Goal: Information Seeking & Learning: Learn about a topic

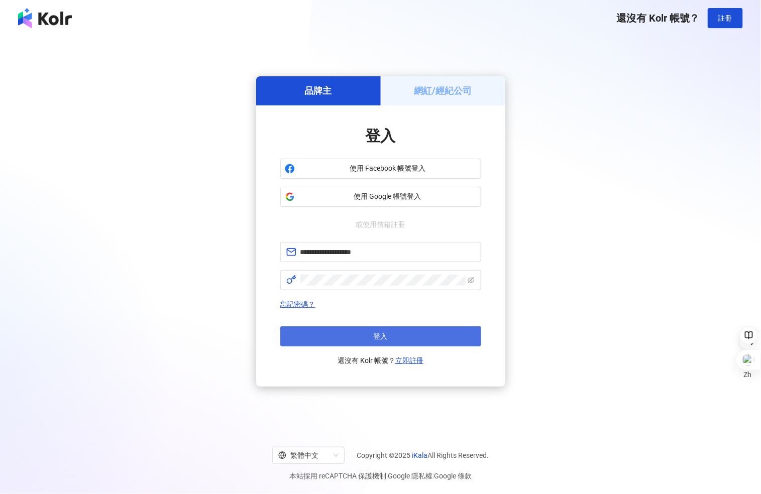
click at [413, 338] on button "登入" at bounding box center [380, 336] width 201 height 20
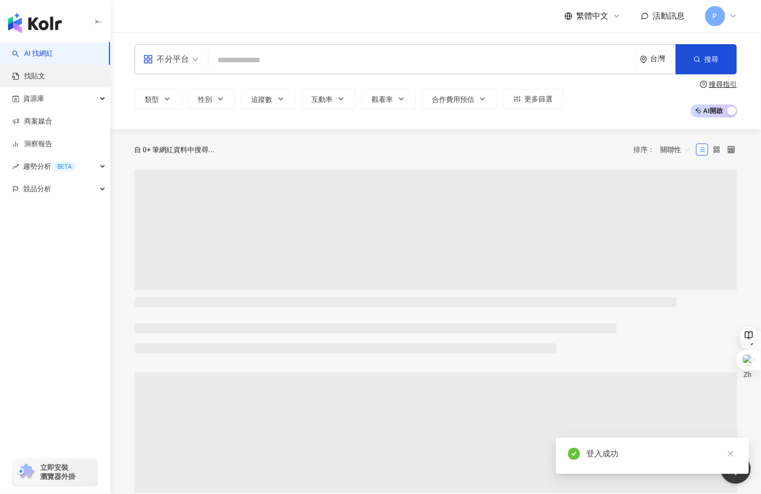
click at [45, 72] on link "找貼文" at bounding box center [28, 76] width 33 height 10
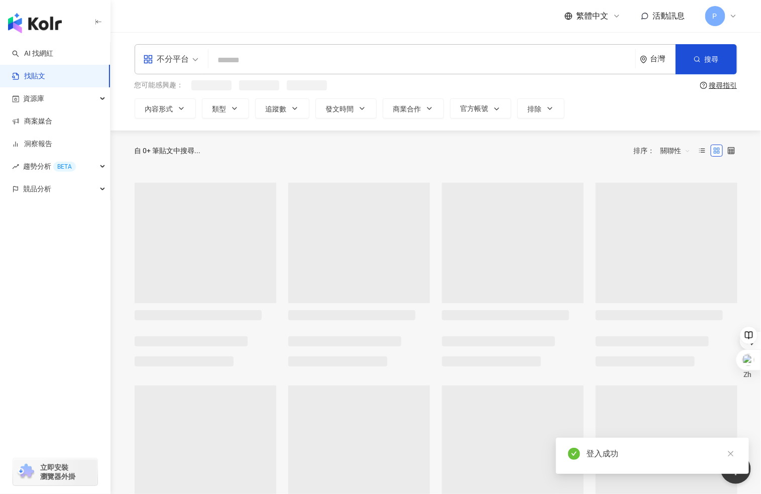
click at [277, 52] on input "search" at bounding box center [421, 60] width 419 height 22
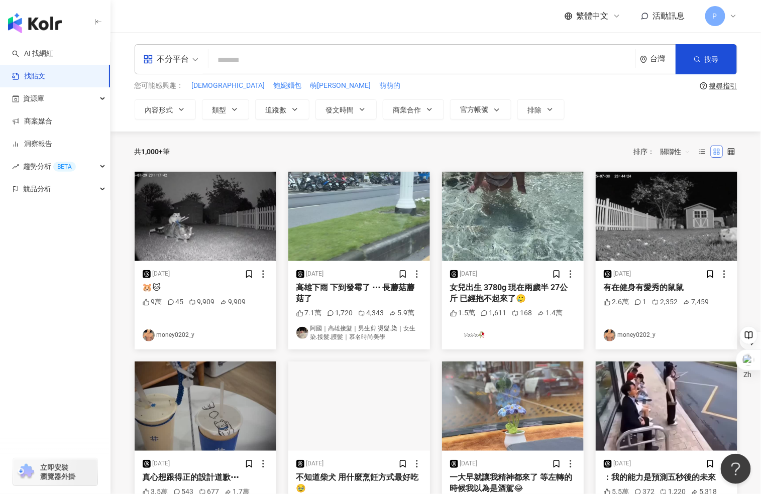
paste input "****"
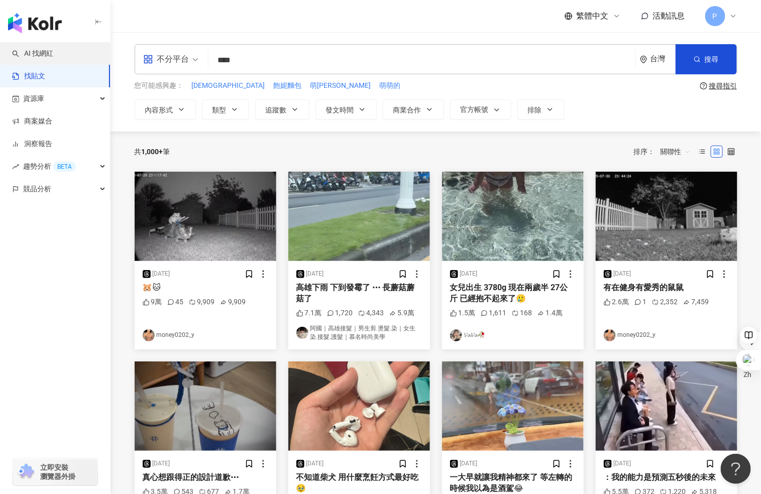
type input "****"
click at [52, 54] on link "AI 找網紅" at bounding box center [32, 54] width 41 height 10
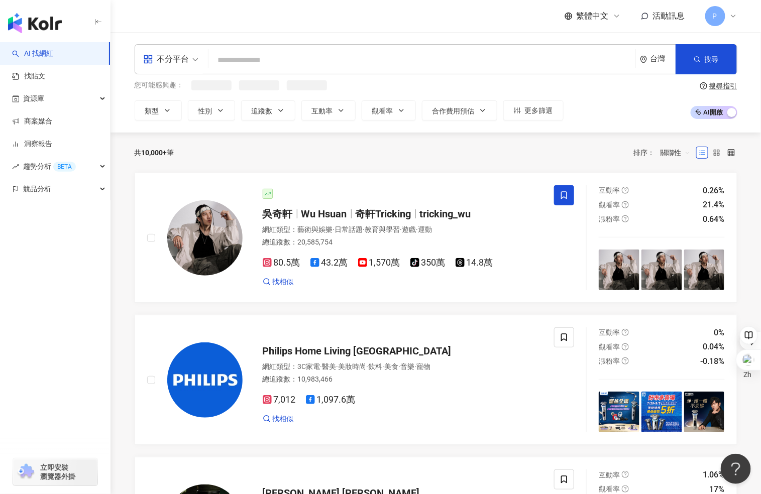
click at [339, 66] on input "search" at bounding box center [421, 60] width 419 height 19
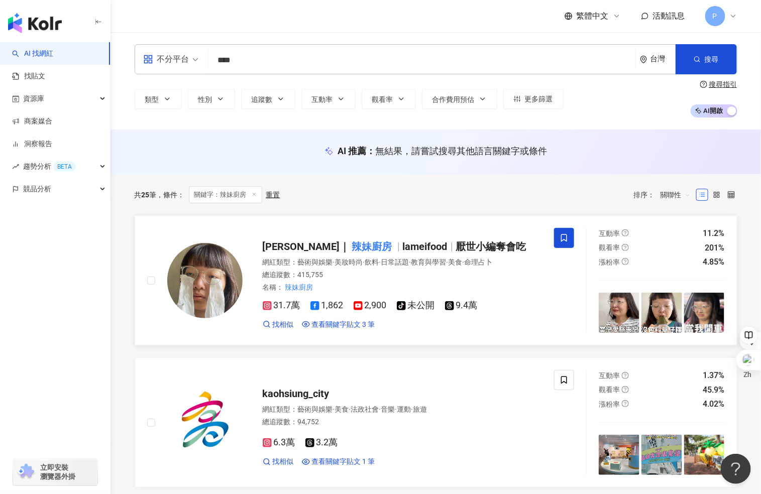
click at [403, 246] on span "lameifood" at bounding box center [425, 247] width 45 height 12
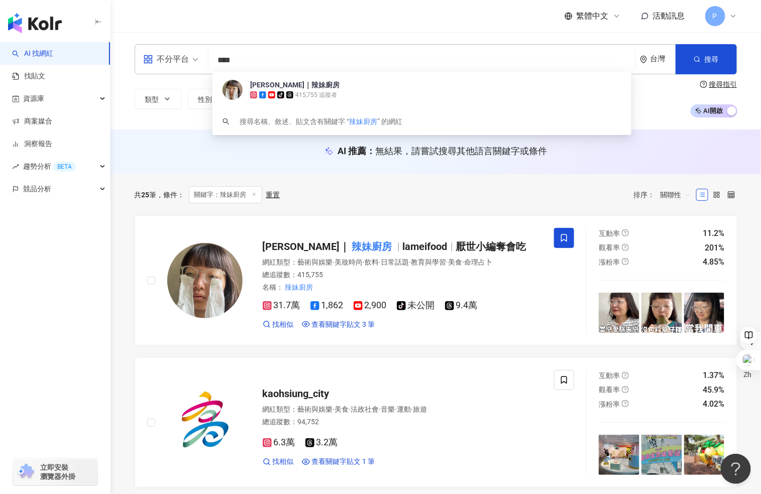
drag, startPoint x: 237, startPoint y: 57, endPoint x: 197, endPoint y: 56, distance: 40.2
click at [197, 56] on div "不分平台 **** 台灣 搜尋 852da810-3b61-4055-bca5-30119939e4c8 陳姿靜｜辣妹廚房 tiktok-icon 415,7…" at bounding box center [436, 59] width 603 height 30
paste input "search"
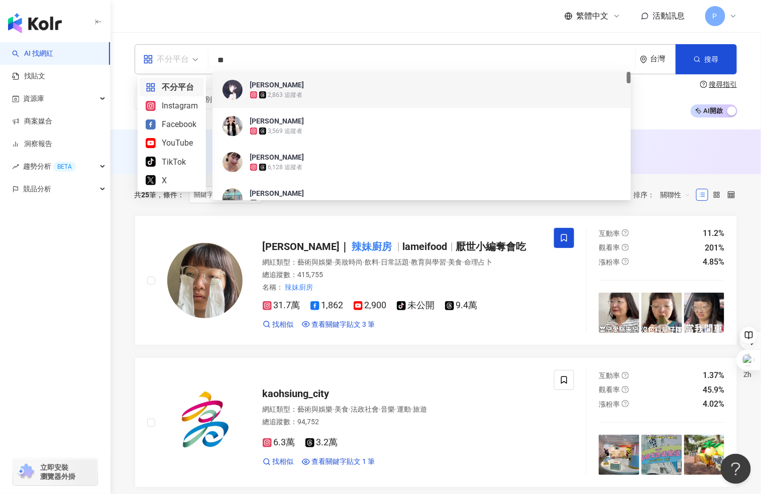
click at [197, 57] on span "不分平台" at bounding box center [170, 59] width 55 height 16
type input "**"
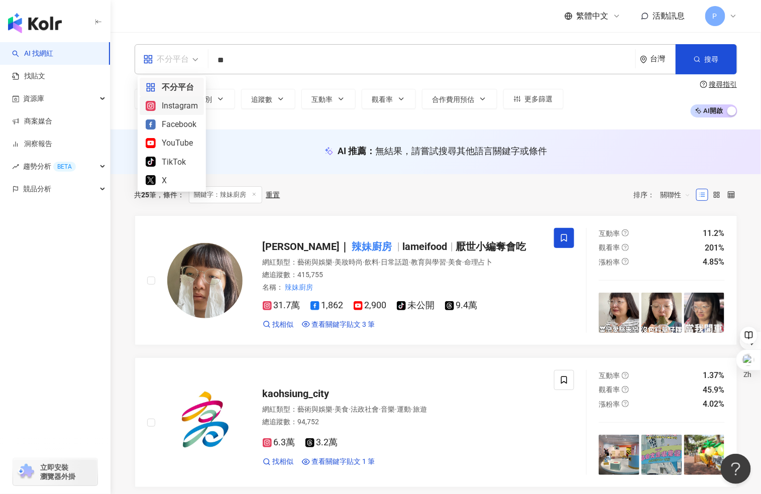
click at [197, 107] on div "Instagram" at bounding box center [172, 105] width 52 height 13
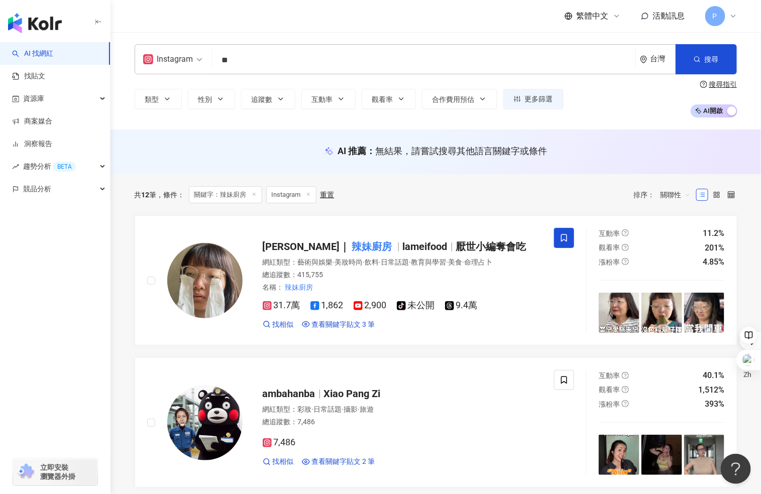
click at [256, 58] on input "**" at bounding box center [423, 60] width 415 height 19
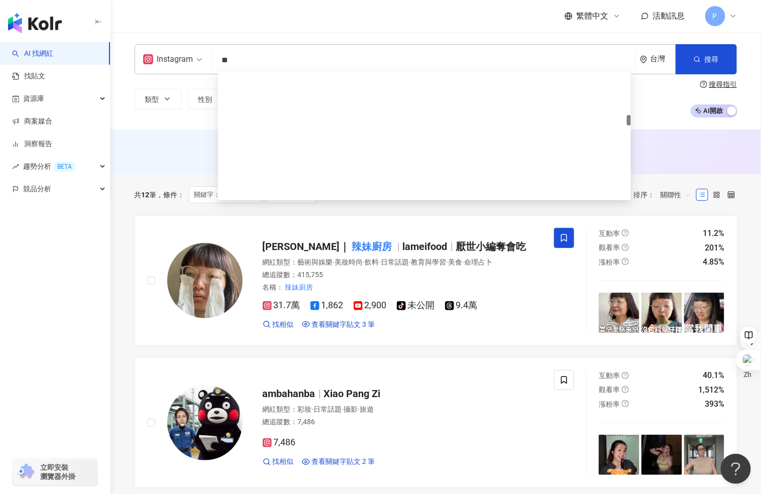
scroll to position [502, 0]
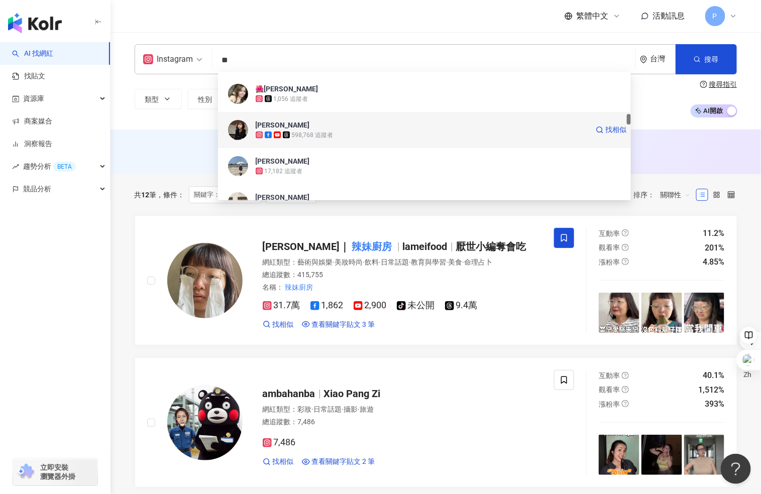
click at [363, 125] on span "妮妮" at bounding box center [422, 125] width 332 height 10
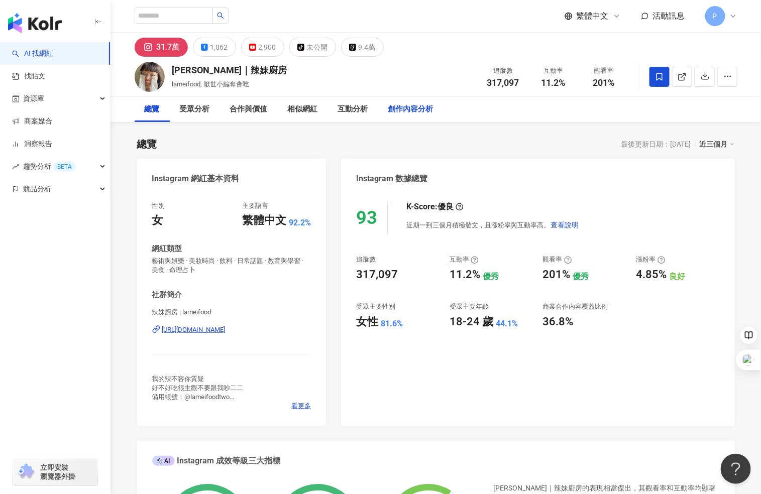
click at [420, 115] on div "創作內容分析" at bounding box center [410, 109] width 65 height 25
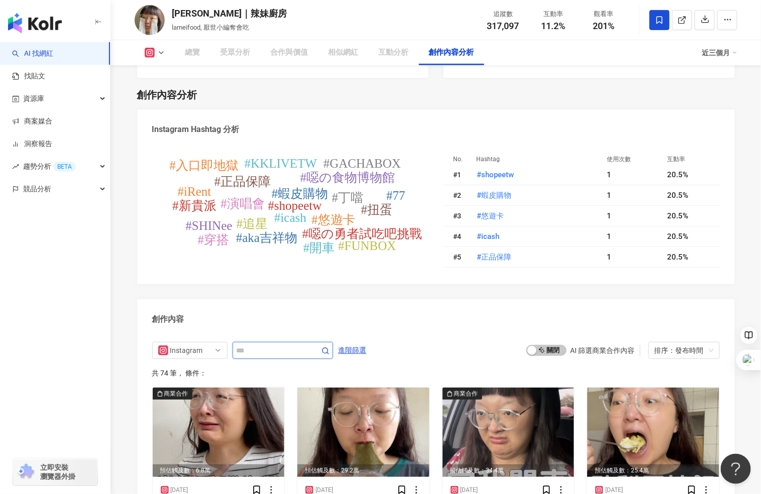
click at [303, 344] on input "text" at bounding box center [272, 350] width 70 height 12
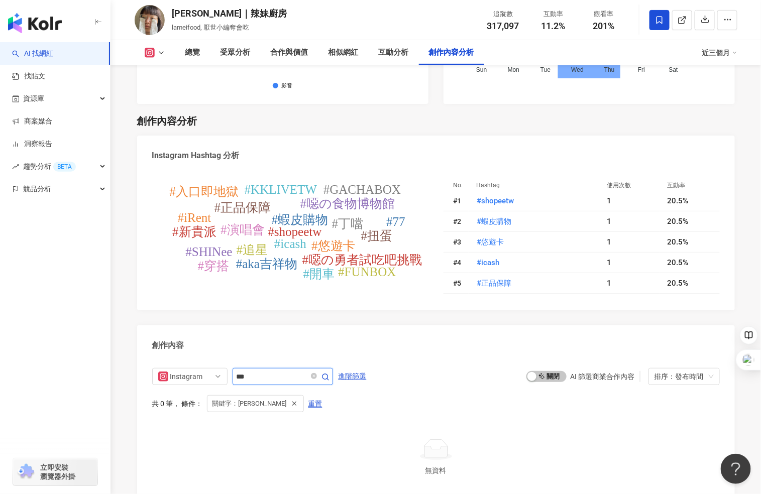
scroll to position [2861, 0]
click at [214, 369] on span "Instagram" at bounding box center [189, 377] width 63 height 16
click at [162, 53] on icon at bounding box center [161, 53] width 8 height 8
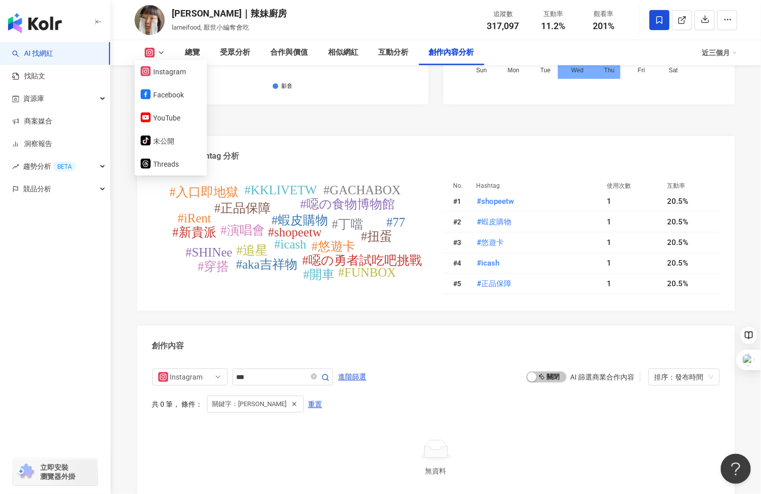
click at [347, 117] on div "創作內容分析 Instagram Hashtag 分析 #shopeetw #蝦皮購物 #悠遊卡 #icash #正品保障 #追星 #丁噹 #演唱會 #噁の食…" at bounding box center [436, 305] width 598 height 403
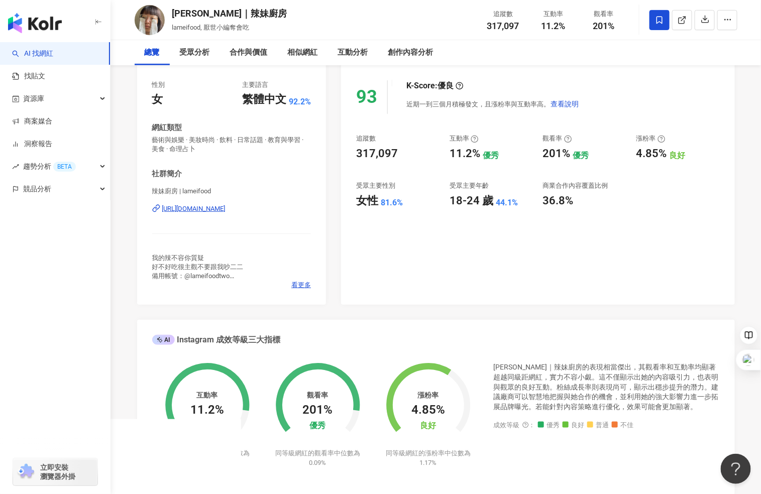
scroll to position [0, 0]
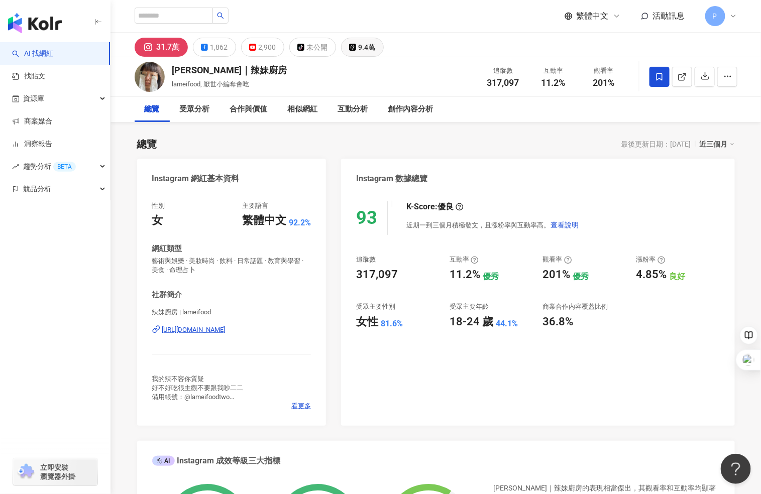
click at [363, 44] on div "9.4萬" at bounding box center [367, 47] width 17 height 14
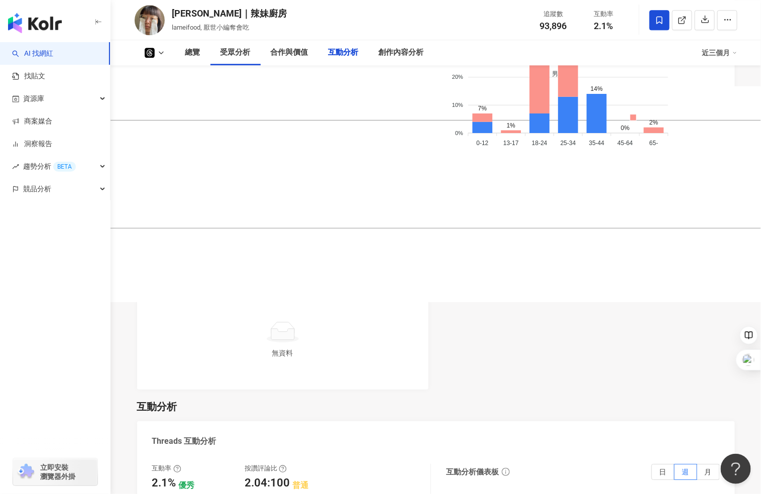
scroll to position [1783, 0]
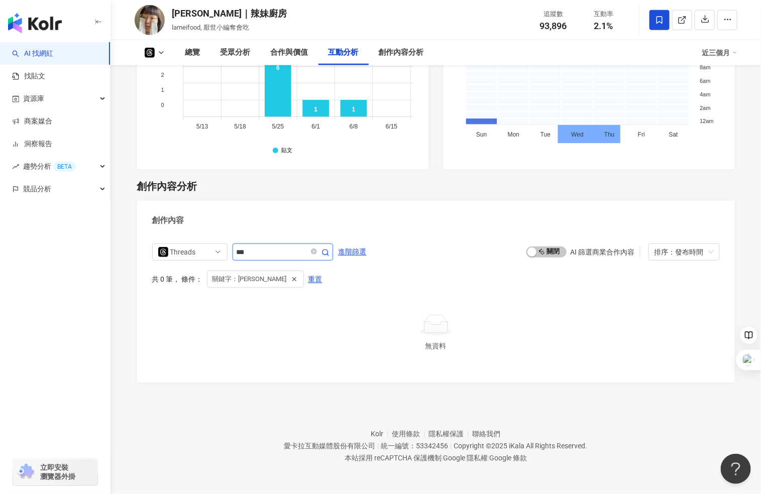
click at [274, 257] on input "***" at bounding box center [272, 252] width 70 height 12
click at [210, 254] on span "Threads" at bounding box center [189, 252] width 63 height 16
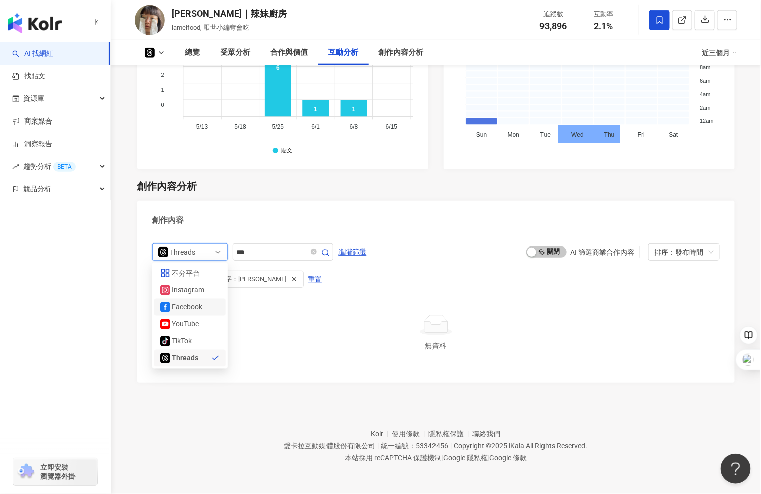
click at [198, 307] on div "Facebook" at bounding box center [188, 307] width 33 height 11
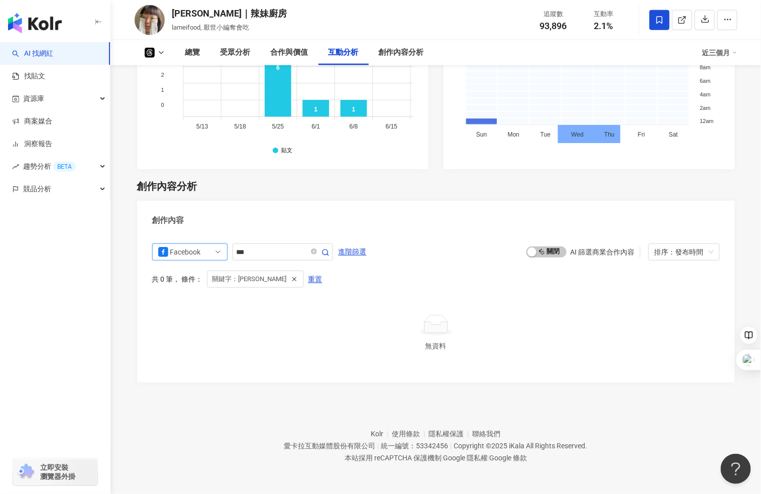
click at [189, 267] on div "fb Facebook ig fb yt 不分平台 Instagram Facebook YouTube tiktok-icon TikTok Threads…" at bounding box center [435, 306] width 567 height 124
click at [213, 252] on span "Facebook" at bounding box center [189, 252] width 63 height 16
click at [191, 273] on div "不分平台" at bounding box center [188, 273] width 33 height 11
click at [329, 252] on icon "button" at bounding box center [325, 253] width 8 height 8
drag, startPoint x: 288, startPoint y: 248, endPoint x: 250, endPoint y: 249, distance: 38.7
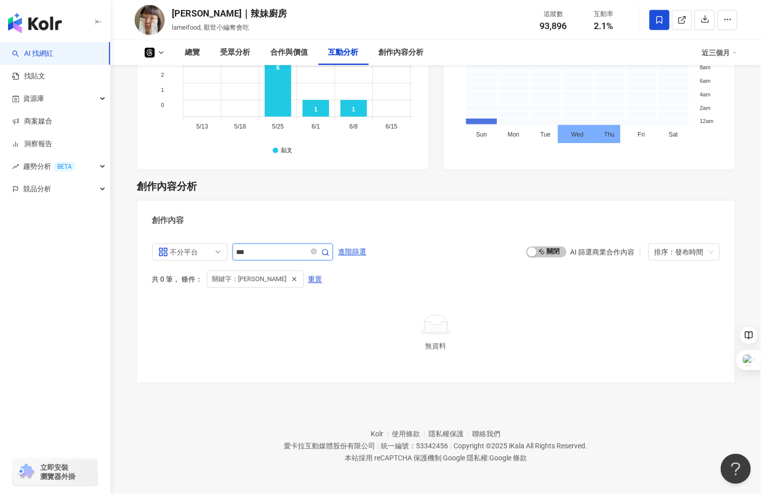
click at [250, 249] on input "***" at bounding box center [272, 252] width 70 height 12
click at [270, 254] on input "**" at bounding box center [272, 252] width 70 height 12
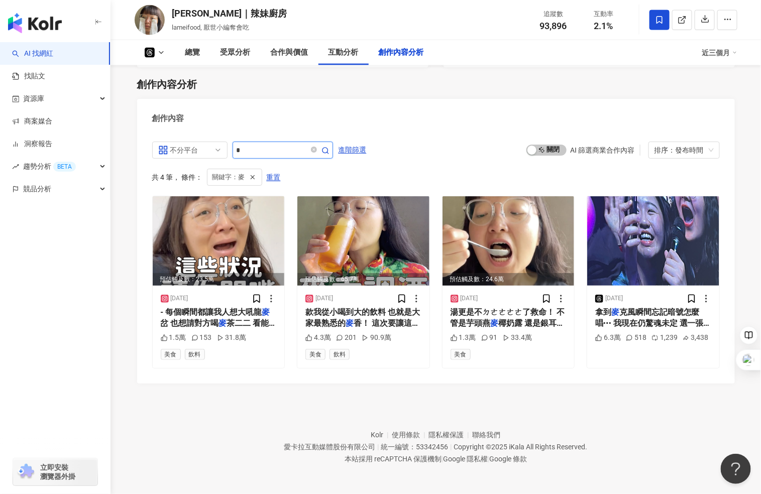
scroll to position [1886, 0]
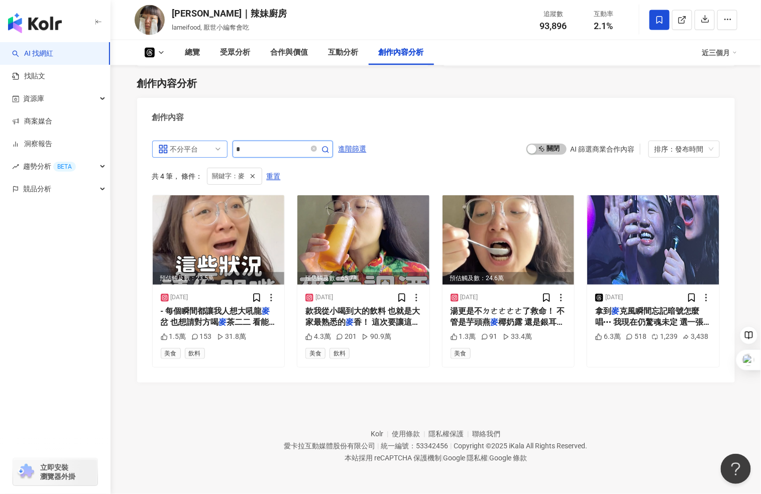
drag, startPoint x: 258, startPoint y: 151, endPoint x: 213, endPoint y: 144, distance: 45.2
click at [213, 144] on div "不分平台 all ig 不分平台 Instagram Facebook YouTube tiktok-icon TikTok Threads *" at bounding box center [242, 149] width 181 height 17
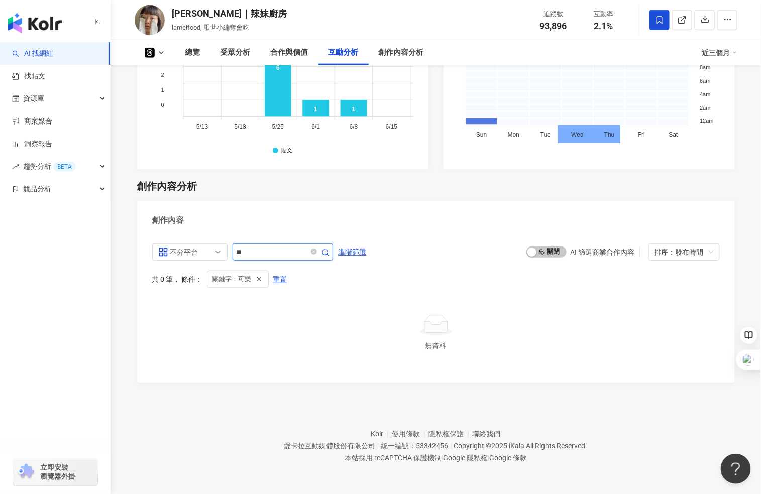
scroll to position [1783, 0]
drag, startPoint x: 254, startPoint y: 254, endPoint x: 164, endPoint y: 252, distance: 89.9
click at [165, 253] on div "不分平台 all ig 不分平台 Instagram Facebook YouTube tiktok-icon TikTok Threads **" at bounding box center [242, 252] width 181 height 17
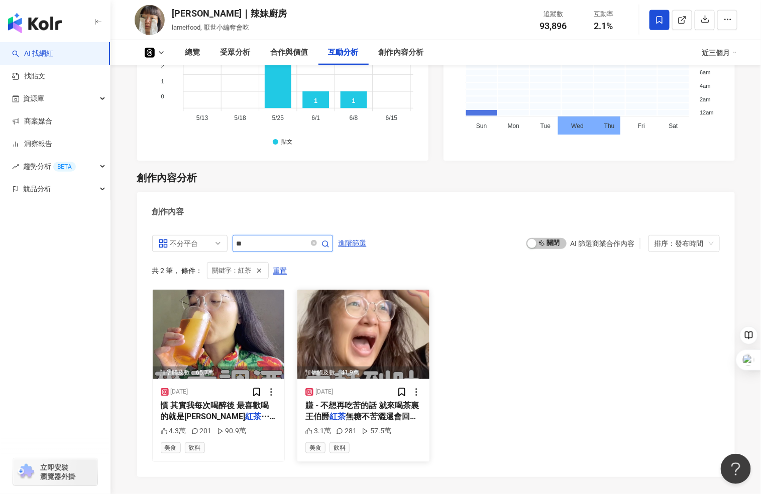
scroll to position [1886, 0]
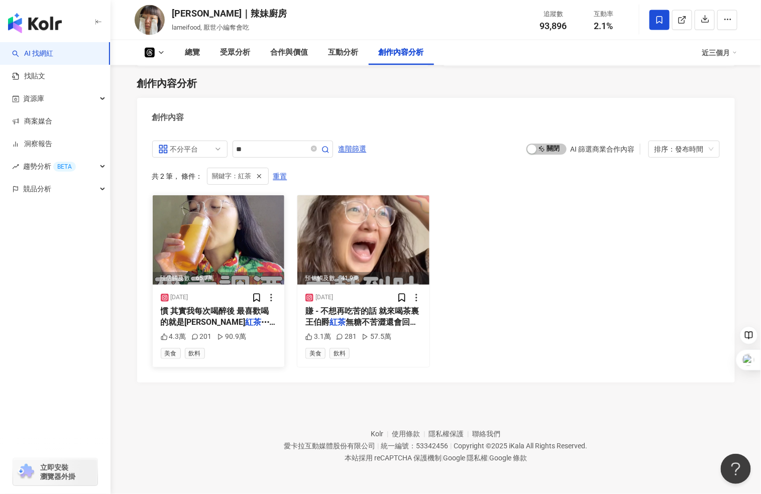
click at [238, 248] on img at bounding box center [219, 239] width 132 height 89
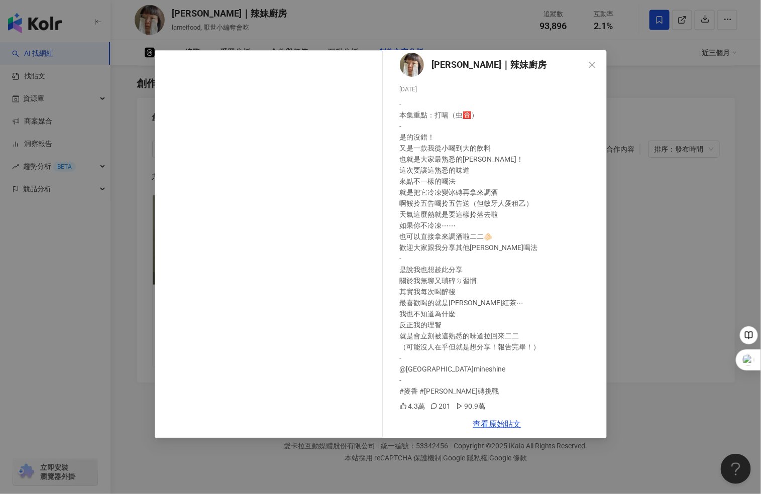
scroll to position [7, 0]
click at [679, 265] on div "陳姿靜｜辣妹廚房 2025/5/4 - 本集重點：打嗝（虫🈴️） - 是的沒錯！ 又是一款我從小喝到大的飲料 也就是大家最熟悉的麥香！ 這次要讓這熟悉的味道 …" at bounding box center [380, 247] width 761 height 494
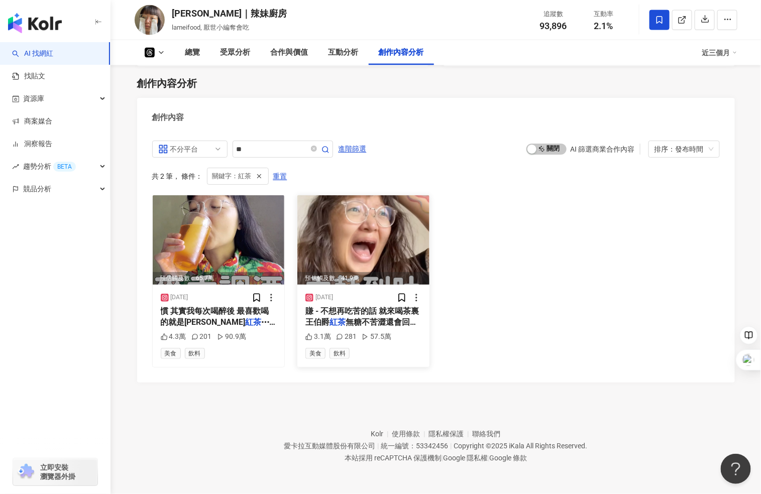
click at [373, 253] on img at bounding box center [363, 239] width 132 height 89
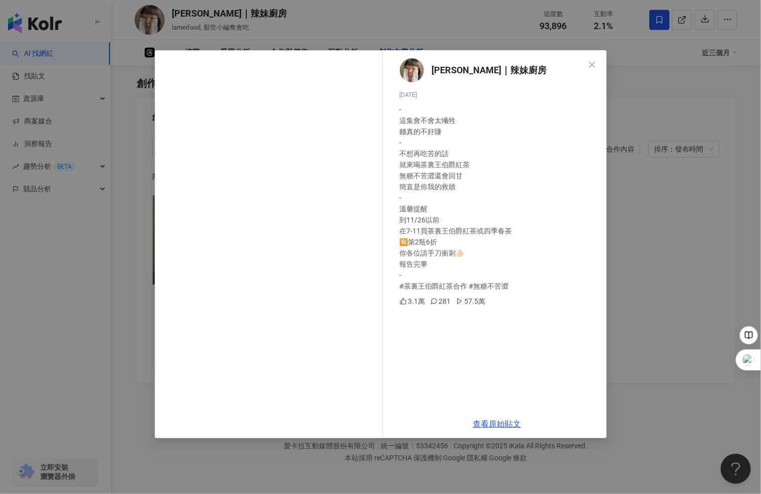
click at [630, 247] on div "陳姿靜｜辣妹廚房 2024/11/10 - 這集會不會太犧牲 錢真的不好賺 - 不想再吃苦的話 就來喝茶裏王伯爵紅茶 無糖不苦澀還會回甘 簡直是你我的救贖 -…" at bounding box center [380, 247] width 761 height 494
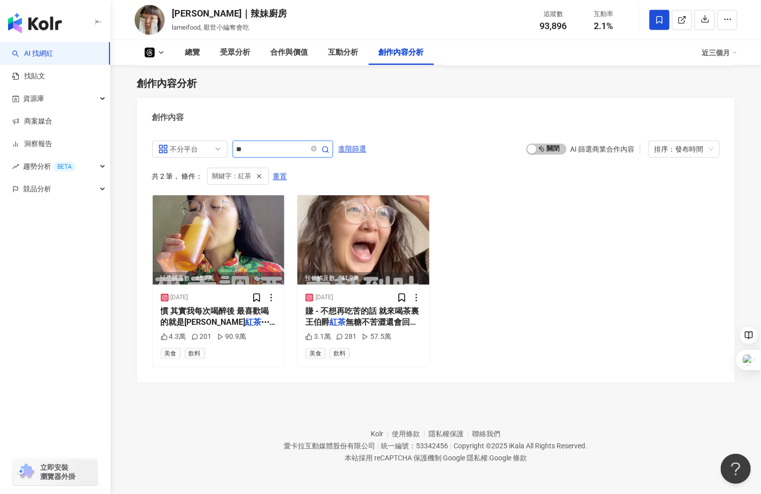
click at [256, 151] on input "**" at bounding box center [272, 149] width 70 height 12
drag, startPoint x: 262, startPoint y: 148, endPoint x: 215, endPoint y: 146, distance: 47.2
click at [215, 146] on div "不分平台 all ig 不分平台 Instagram Facebook YouTube tiktok-icon TikTok Threads **" at bounding box center [242, 149] width 181 height 17
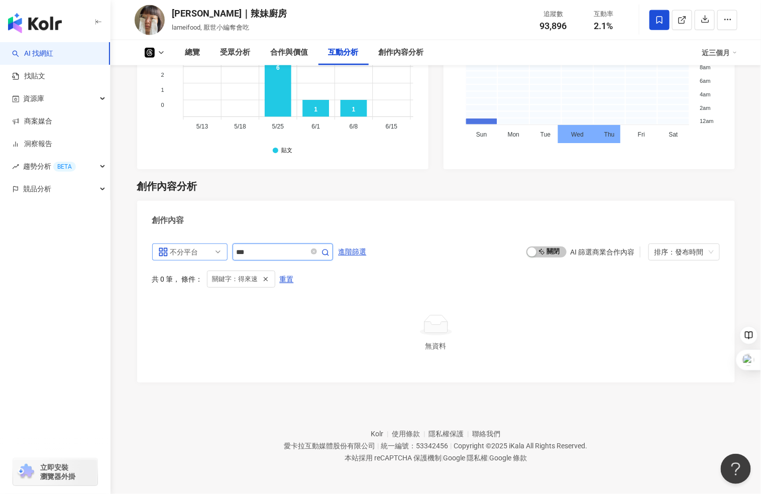
drag, startPoint x: 262, startPoint y: 253, endPoint x: 178, endPoint y: 245, distance: 84.3
click at [184, 248] on div "不分平台 all ig 不分平台 Instagram Facebook YouTube tiktok-icon TikTok Threads ***" at bounding box center [242, 252] width 181 height 17
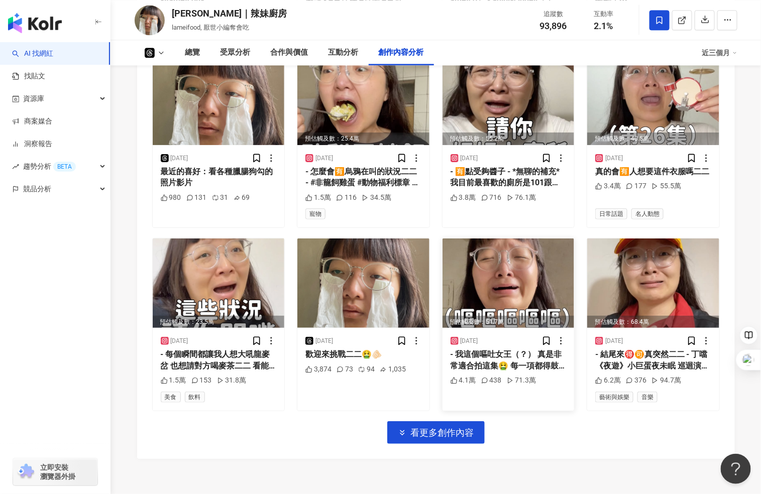
scroll to position [2276, 0]
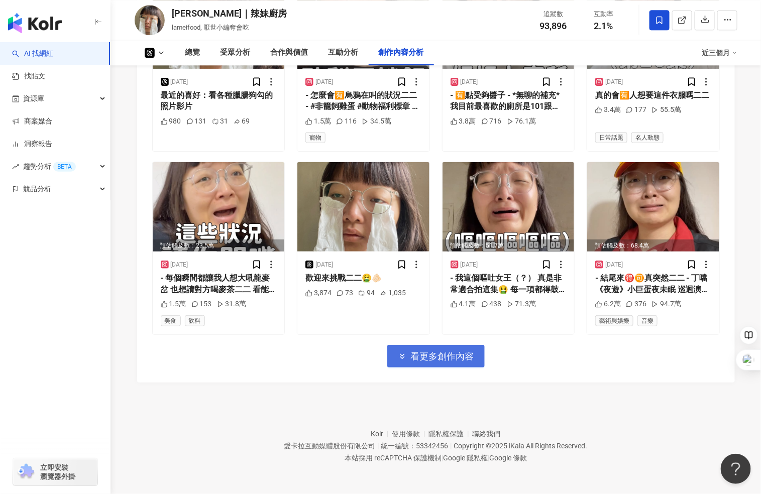
click at [446, 352] on span "看更多創作內容" at bounding box center [442, 356] width 63 height 11
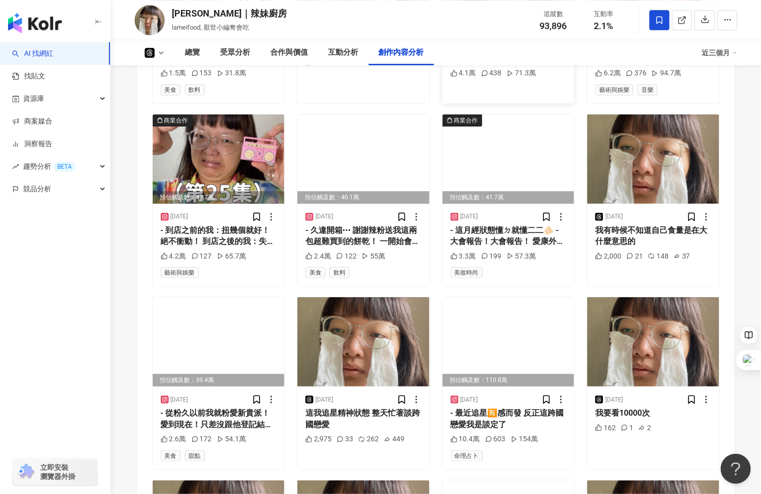
scroll to position [2499, 0]
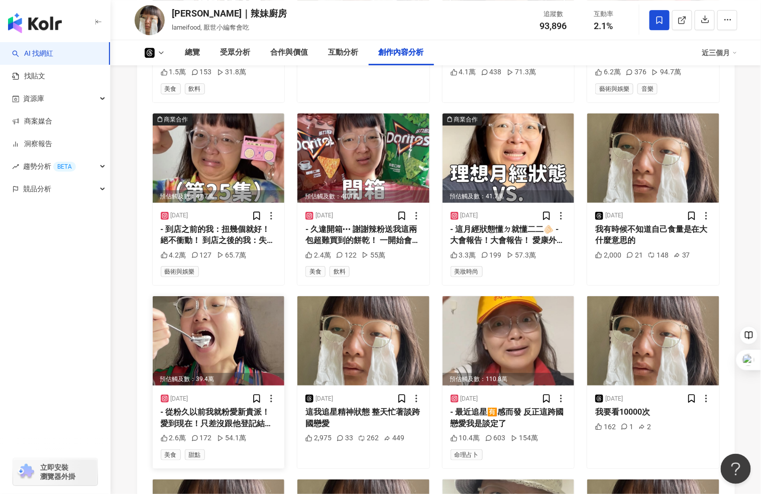
click at [240, 335] on img at bounding box center [219, 340] width 132 height 89
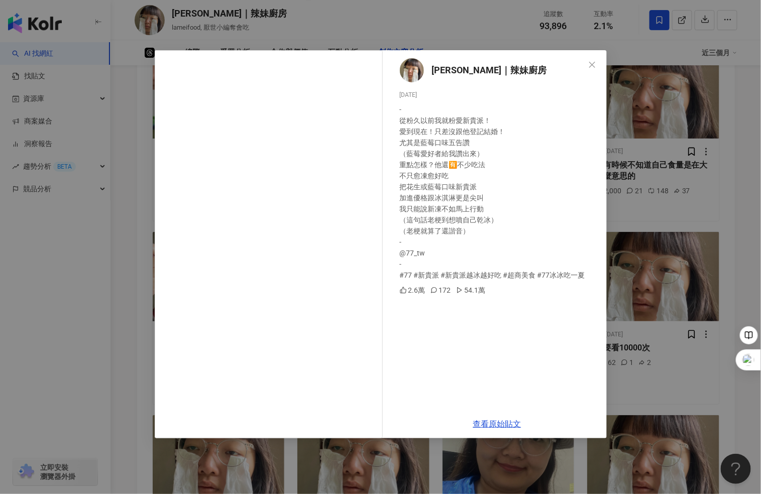
scroll to position [2723, 0]
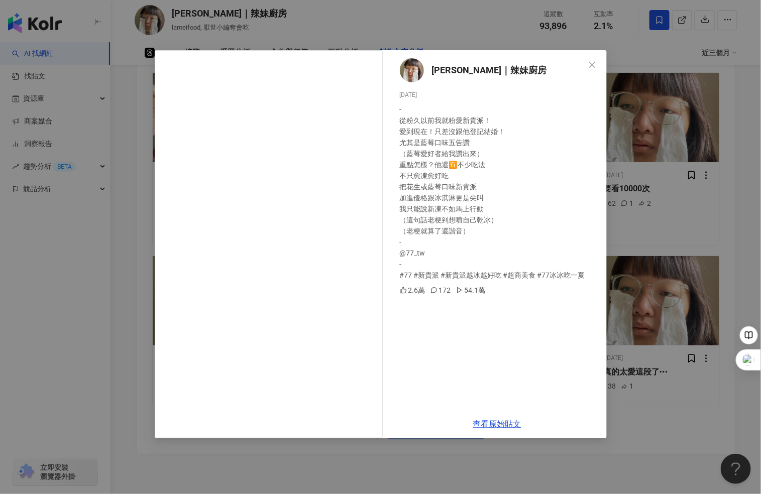
click at [731, 227] on div "陳姿靜｜辣妹廚房 2025/6/8 - 從粉久以前我就粉愛新貴派！ 愛到現在！只差沒跟他登記結婚！ 尤其是藍莓口味五告讚 （藍莓愛好者給我讚出來） 重點怎樣？…" at bounding box center [380, 247] width 761 height 494
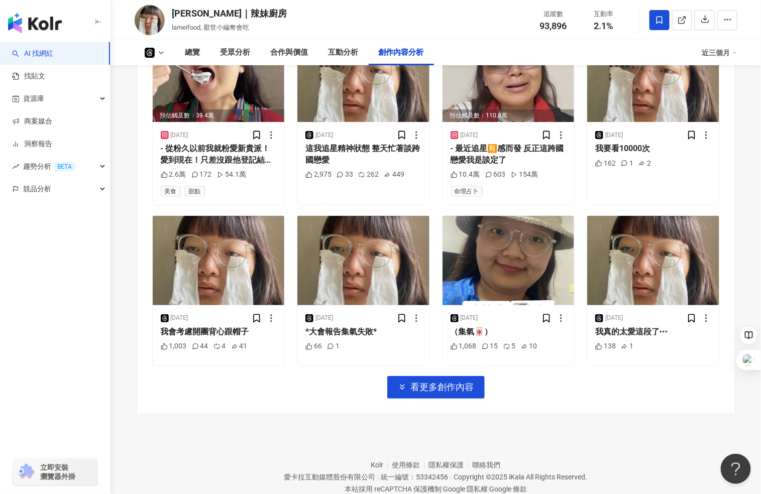
scroll to position [2803, 0]
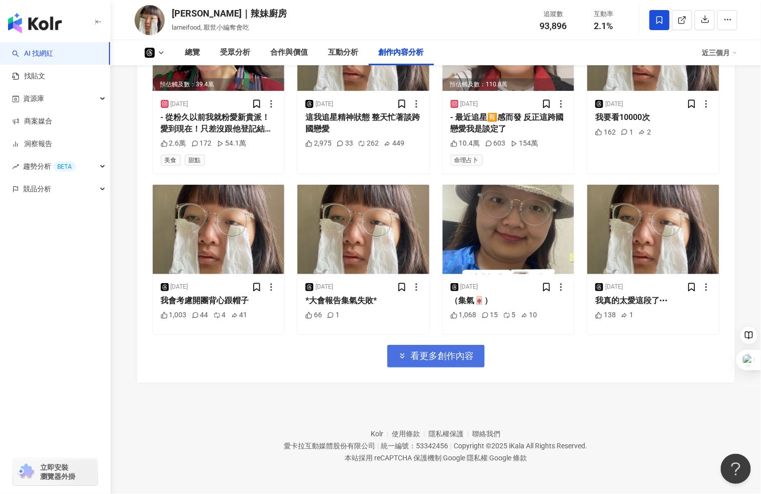
click at [464, 351] on span "看更多創作內容" at bounding box center [442, 355] width 63 height 11
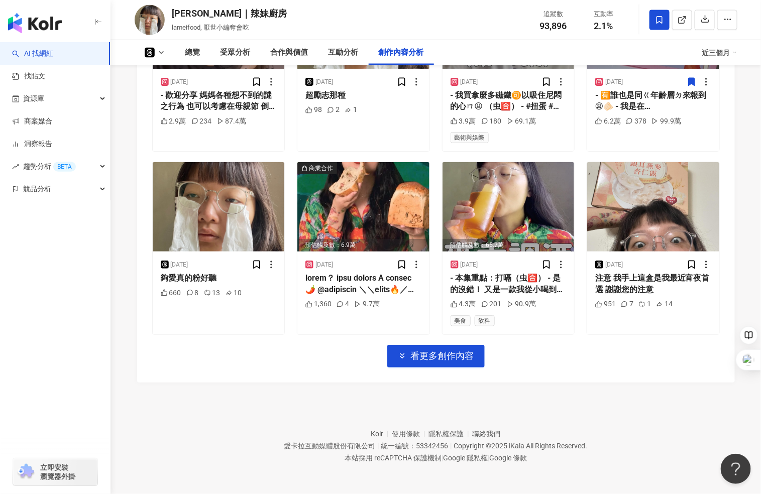
scroll to position [3352, 0]
click at [372, 238] on img at bounding box center [363, 206] width 132 height 89
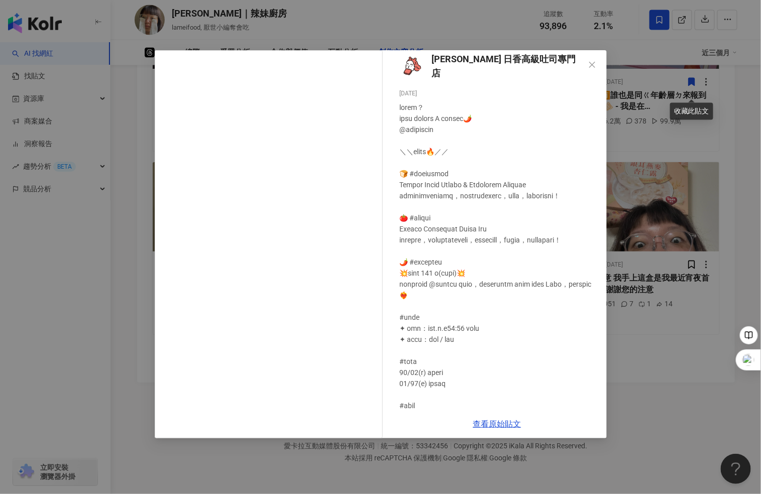
scroll to position [117, 0]
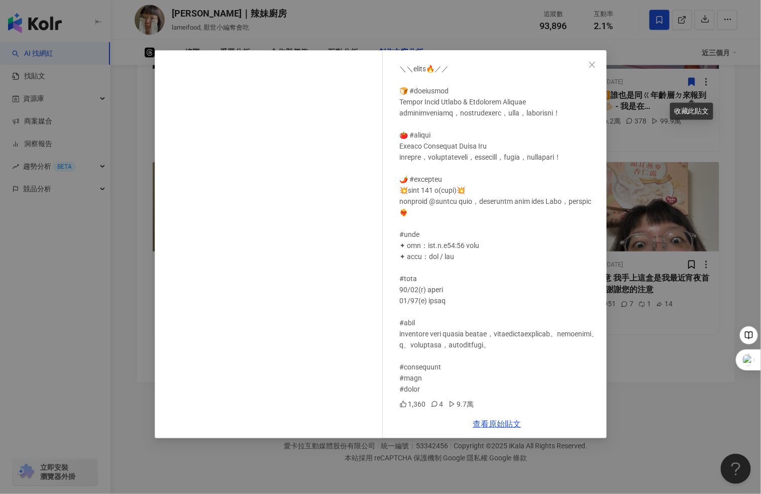
click at [678, 366] on div "niko bakery 日香高級吐司專門店 2025/5/8 1,360 4 9.7萬 查看原始貼文" at bounding box center [380, 247] width 761 height 494
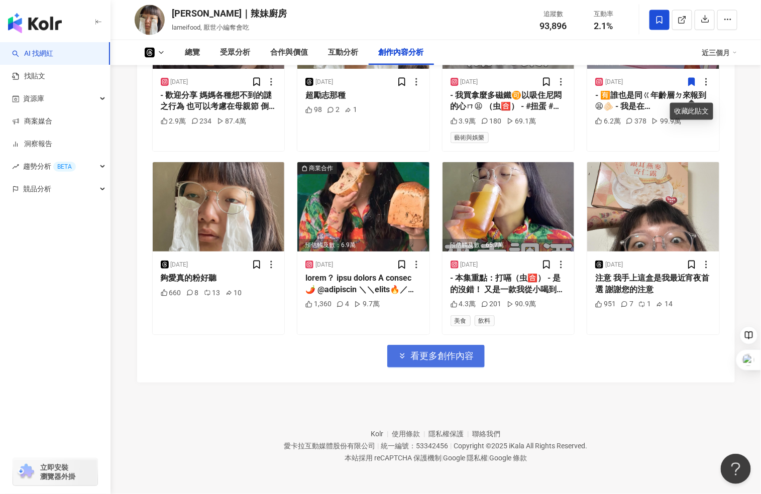
click at [447, 359] on span "看更多創作內容" at bounding box center [442, 355] width 63 height 11
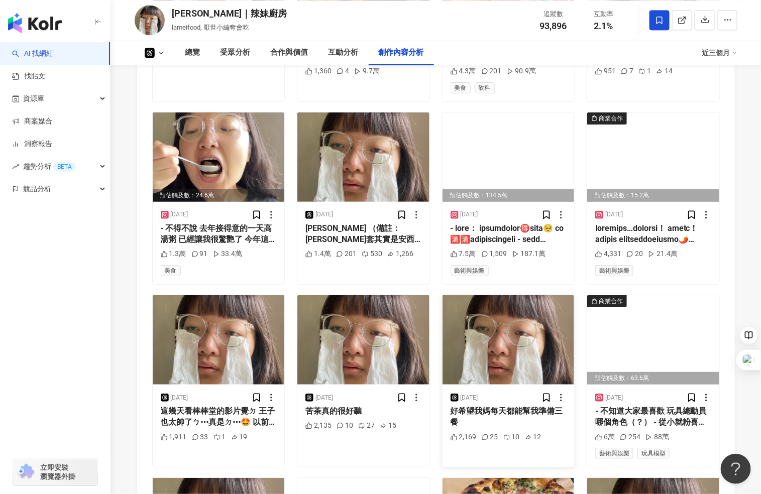
scroll to position [3902, 0]
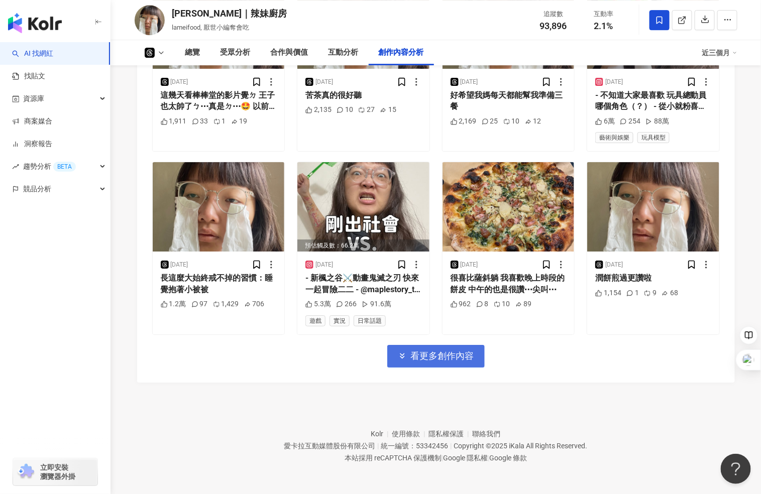
click at [454, 362] on span "看更多創作內容" at bounding box center [442, 355] width 63 height 11
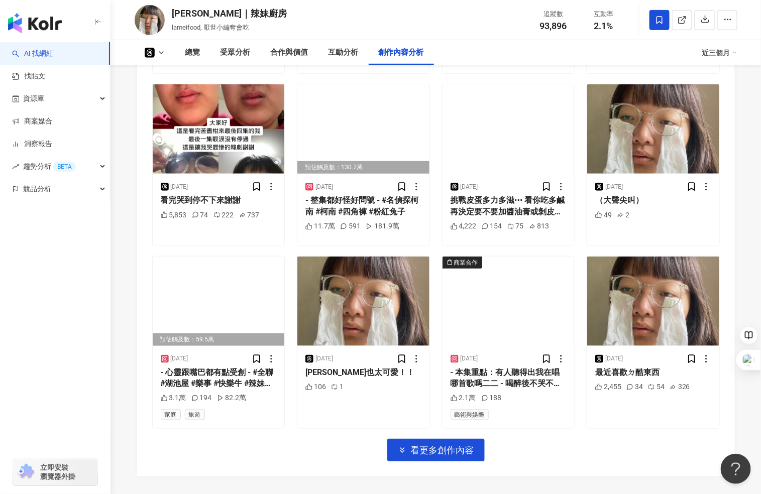
scroll to position [4440, 0]
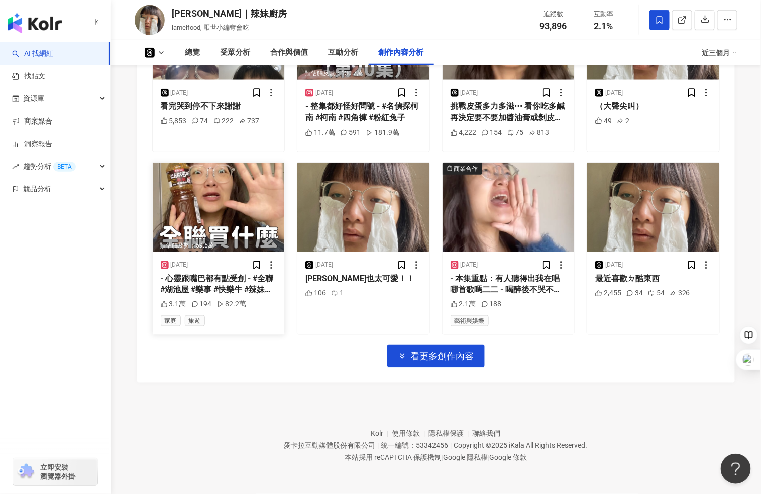
click at [211, 186] on img at bounding box center [219, 207] width 132 height 89
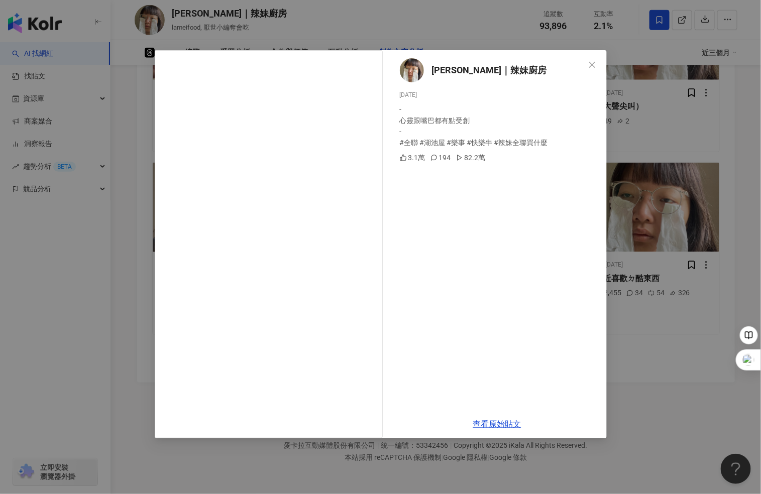
click at [674, 360] on div "陳姿靜｜辣妹廚房 2025/3/16 - 心靈跟嘴巴都有點受創 - #全聯 #湖池屋 #樂事 #快樂牛 #辣妹全聯買什麼 3.1萬 194 82.2萬 查看原…" at bounding box center [380, 247] width 761 height 494
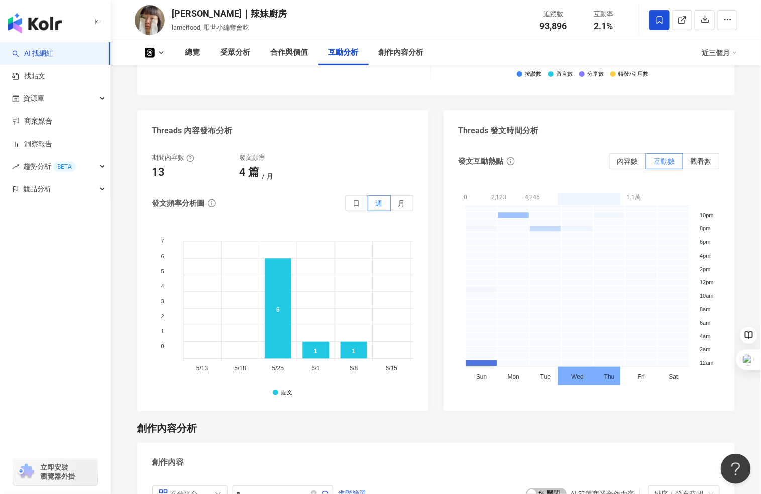
scroll to position [1834, 0]
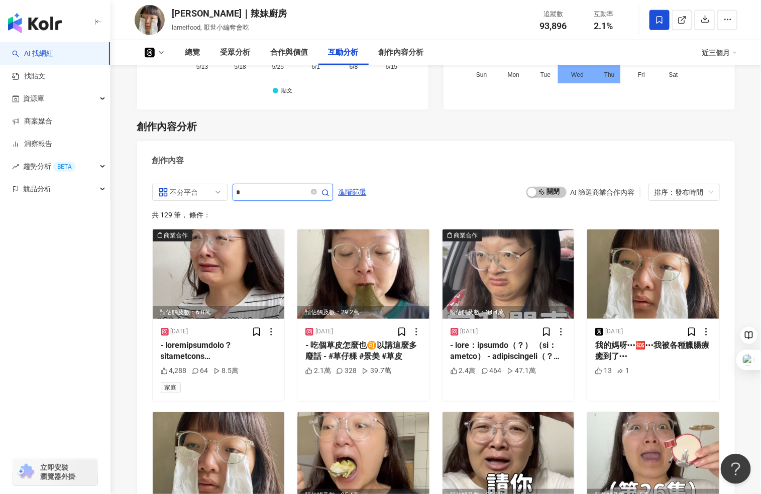
drag, startPoint x: 275, startPoint y: 203, endPoint x: 197, endPoint y: 188, distance: 78.8
type input "*"
type input "**"
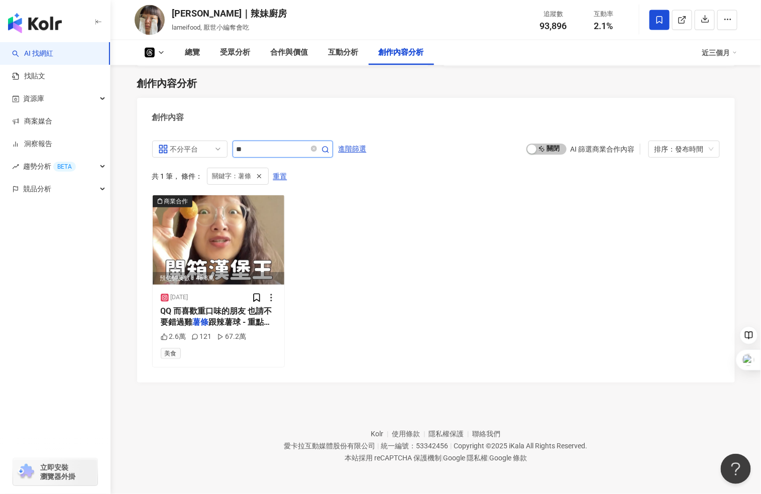
scroll to position [1886, 0]
click at [235, 267] on img at bounding box center [219, 239] width 132 height 89
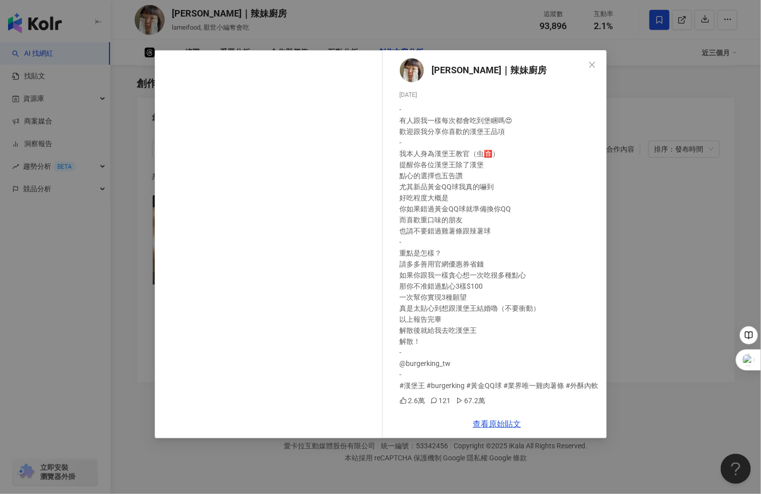
scroll to position [7, 0]
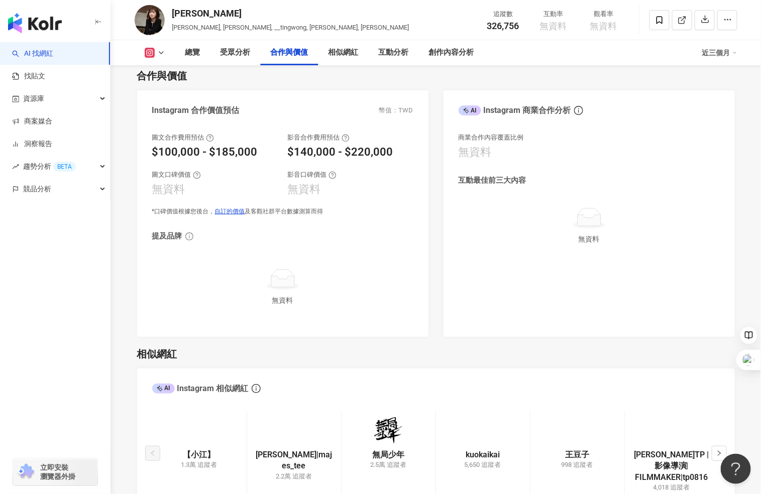
scroll to position [1060, 0]
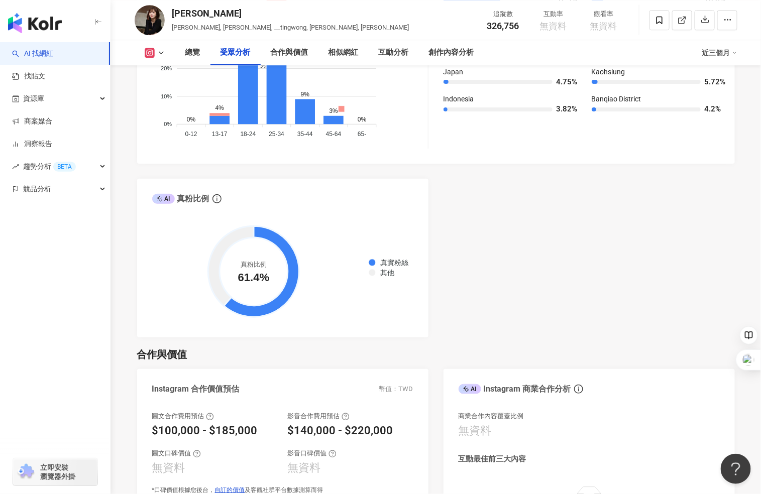
click at [53, 59] on link "AI 找網紅" at bounding box center [32, 54] width 41 height 10
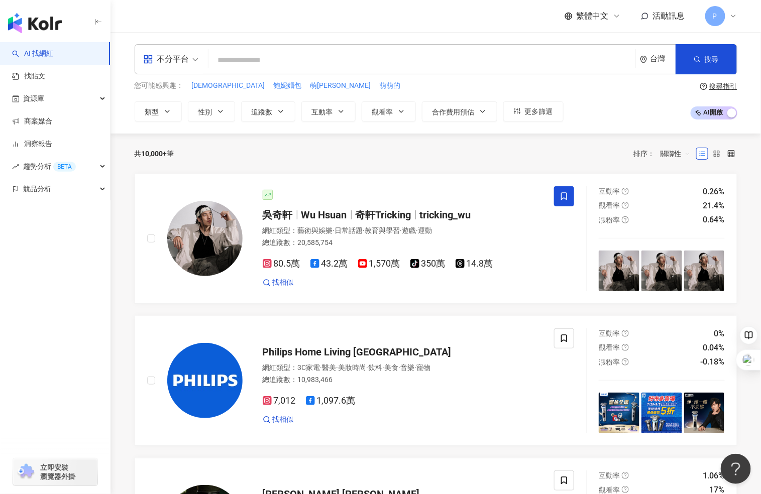
click at [366, 57] on input "search" at bounding box center [421, 60] width 419 height 19
type input "**********"
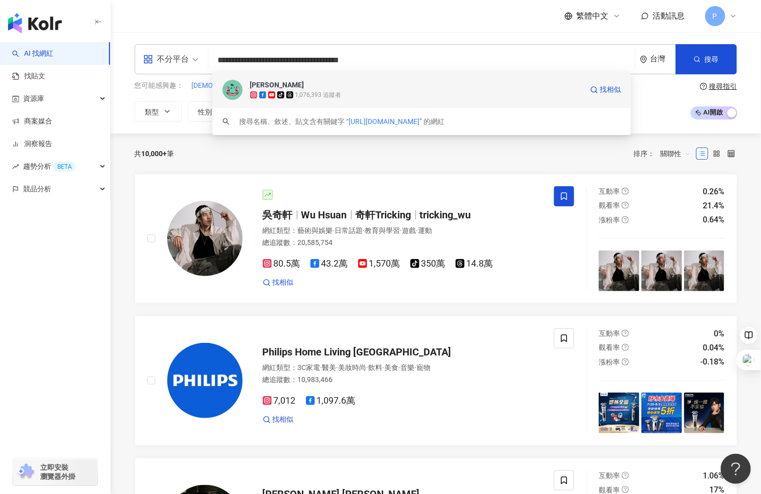
click at [372, 87] on span "[PERSON_NAME]" at bounding box center [416, 85] width 332 height 10
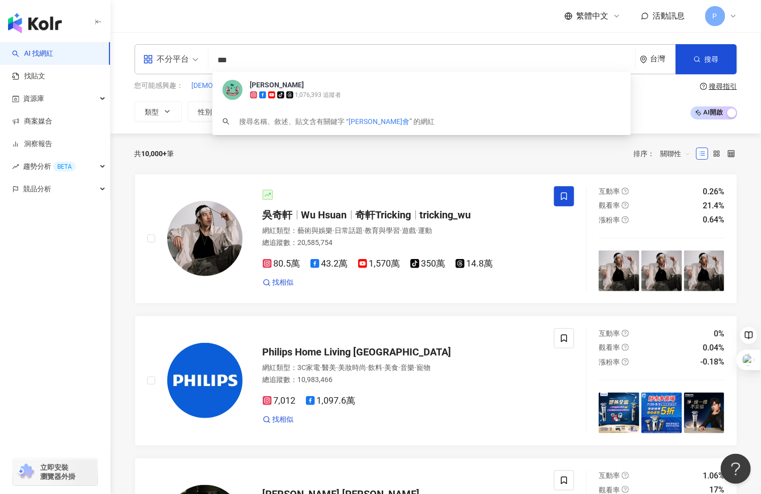
type input "***"
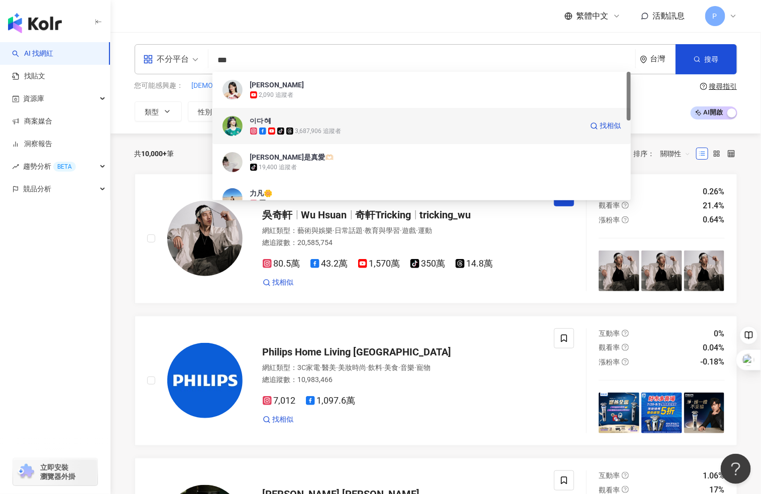
click at [319, 121] on span "이다혜" at bounding box center [416, 121] width 332 height 10
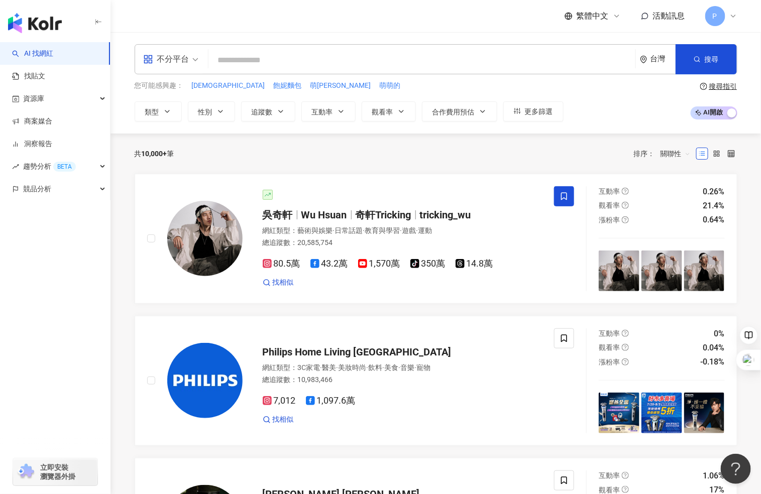
click at [302, 61] on input "search" at bounding box center [421, 60] width 419 height 19
paste input "*****"
type input "*****"
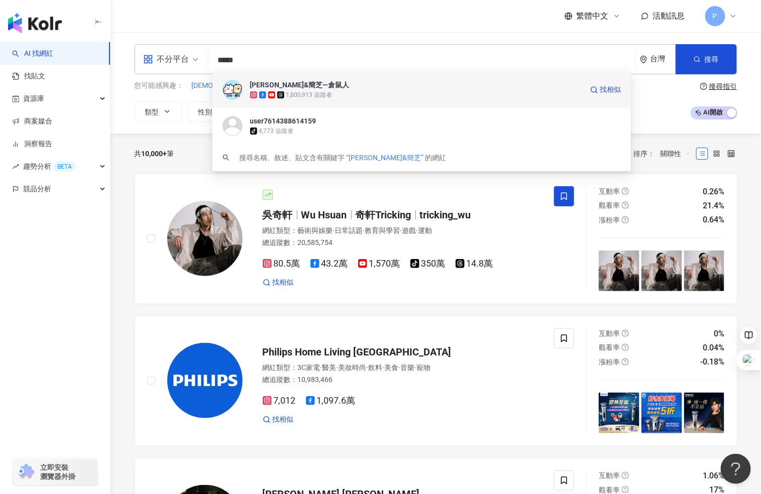
click at [327, 86] on span "許伯&簡芝—倉鼠人" at bounding box center [416, 85] width 332 height 10
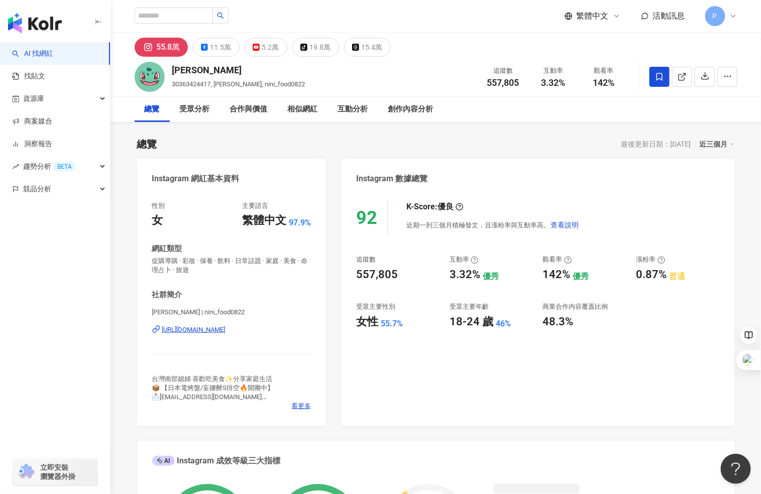
drag, startPoint x: 215, startPoint y: 66, endPoint x: 172, endPoint y: 66, distance: 43.2
click at [172, 66] on div "[PERSON_NAME]" at bounding box center [238, 70] width 133 height 13
copy div "[PERSON_NAME]"
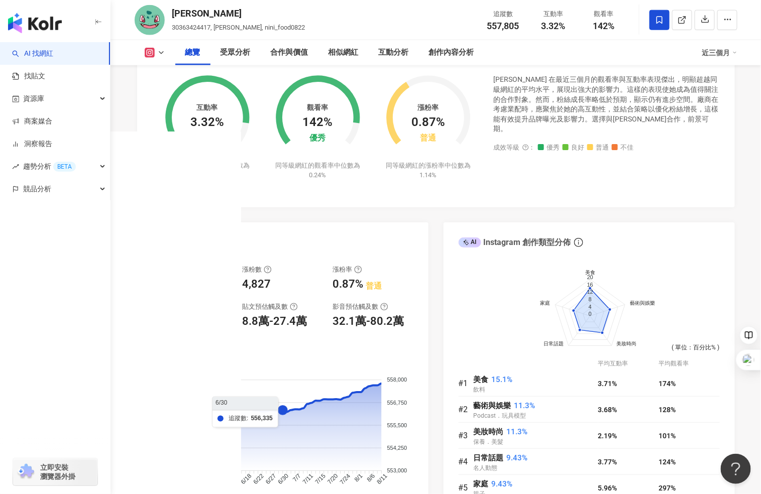
scroll to position [390, 0]
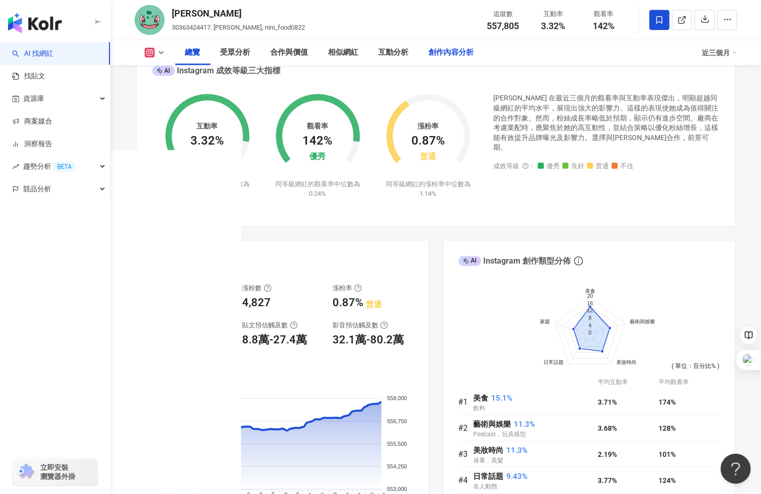
click at [448, 57] on div "創作內容分析" at bounding box center [451, 53] width 45 height 12
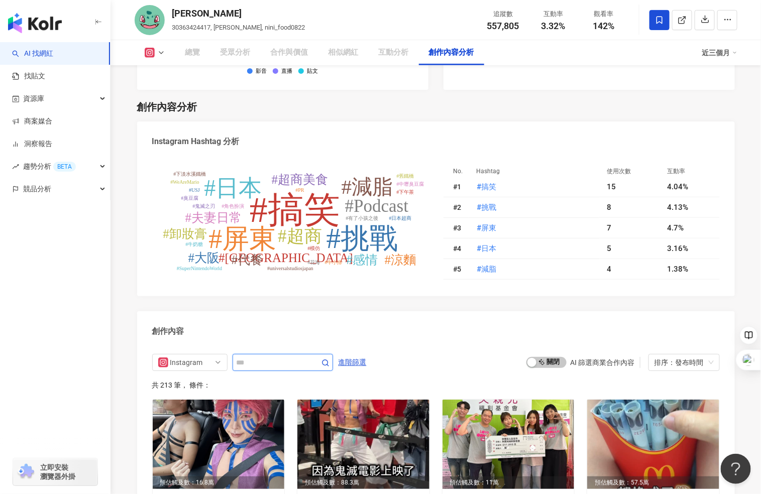
click at [288, 357] on input "text" at bounding box center [272, 363] width 70 height 12
type input "*"
type input "***"
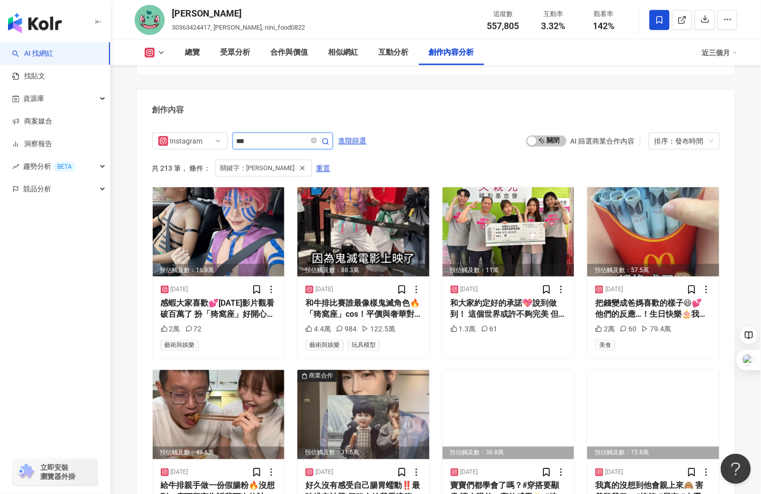
scroll to position [3053, 0]
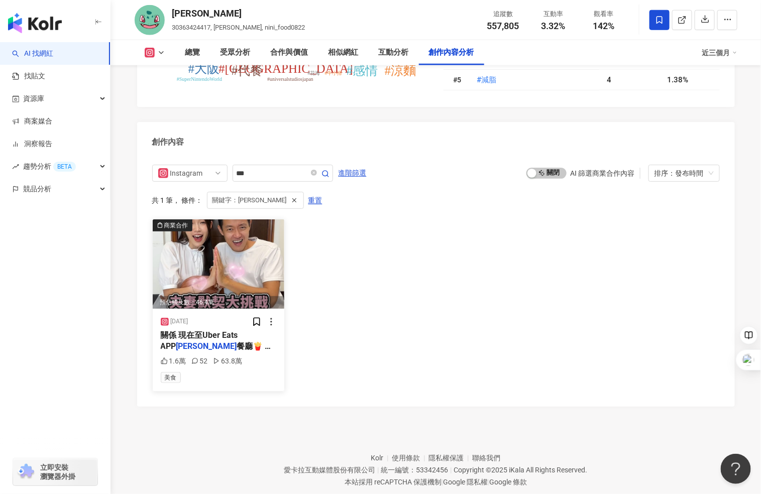
click at [238, 330] on span "關係 現在至Uber Eats APP" at bounding box center [199, 340] width 77 height 21
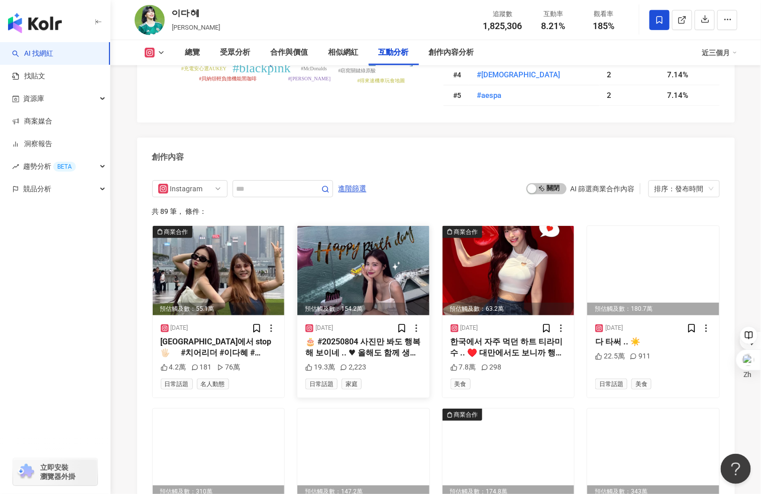
scroll to position [2836, 0]
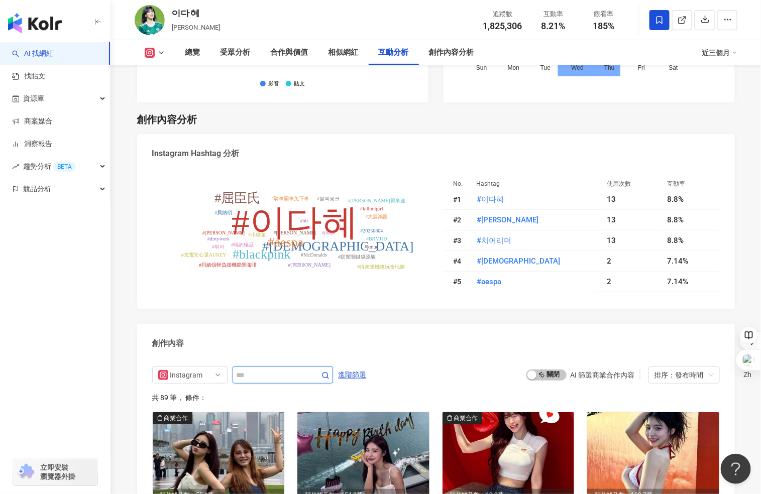
click at [297, 371] on input "text" at bounding box center [272, 375] width 70 height 12
type input "***"
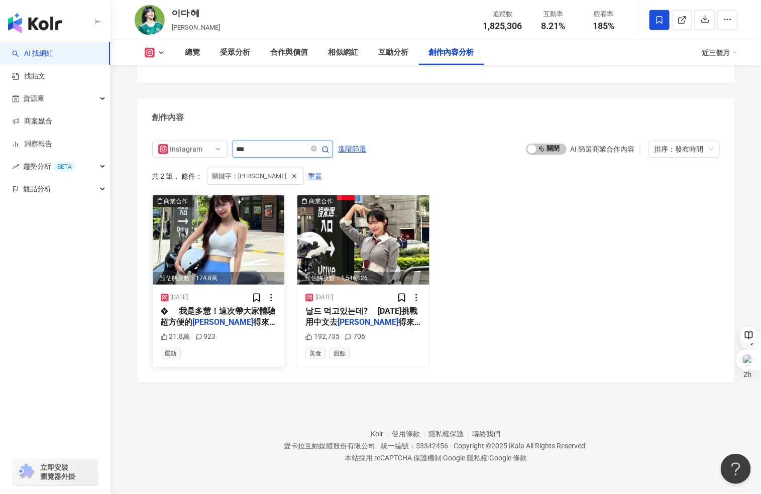
scroll to position [3060, 0]
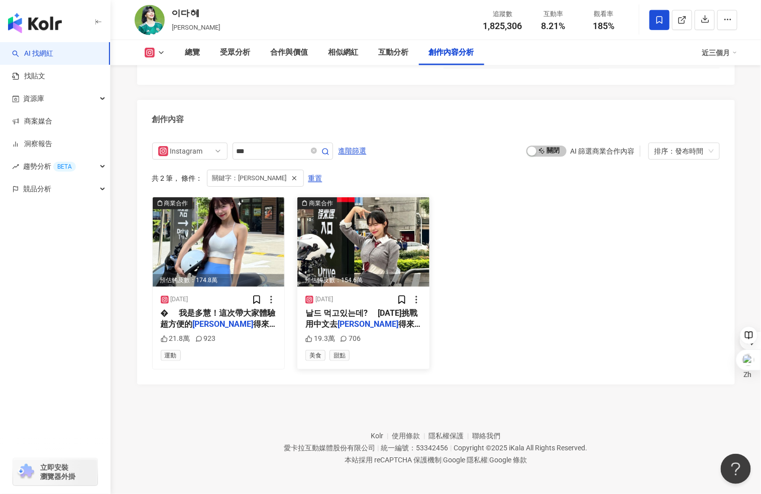
click at [388, 319] on span "得來速點餐 ! 大家知道去 @mc" at bounding box center [362, 329] width 115 height 21
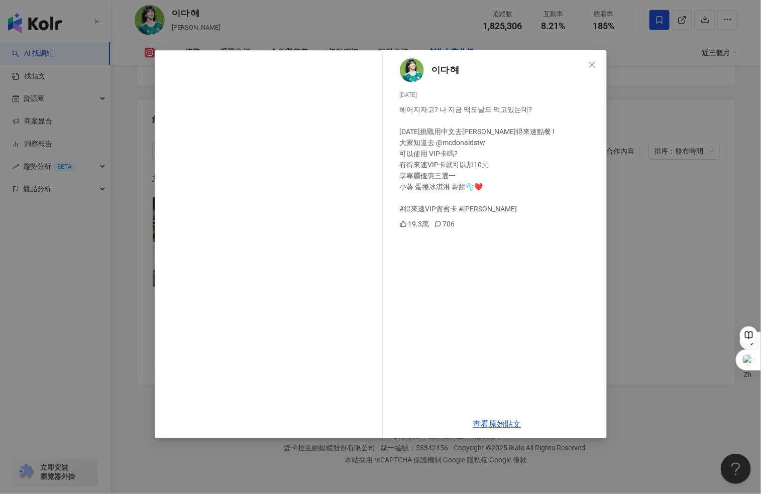
click at [588, 66] on span "Close" at bounding box center [592, 65] width 20 height 8
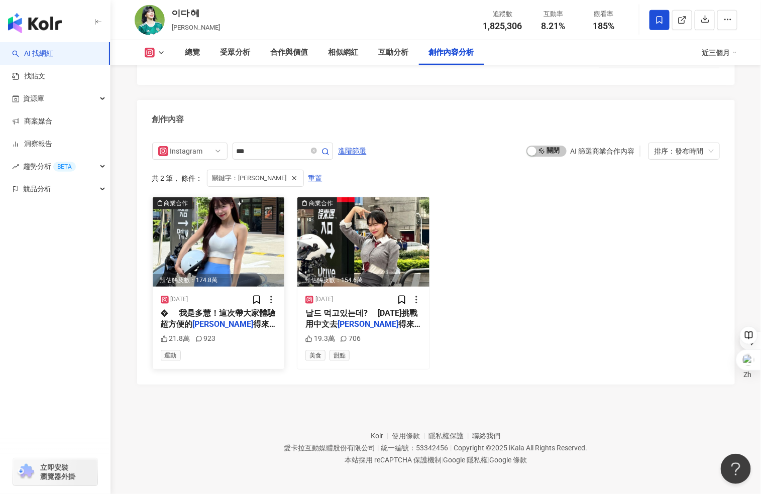
click at [184, 221] on img at bounding box center [219, 241] width 132 height 89
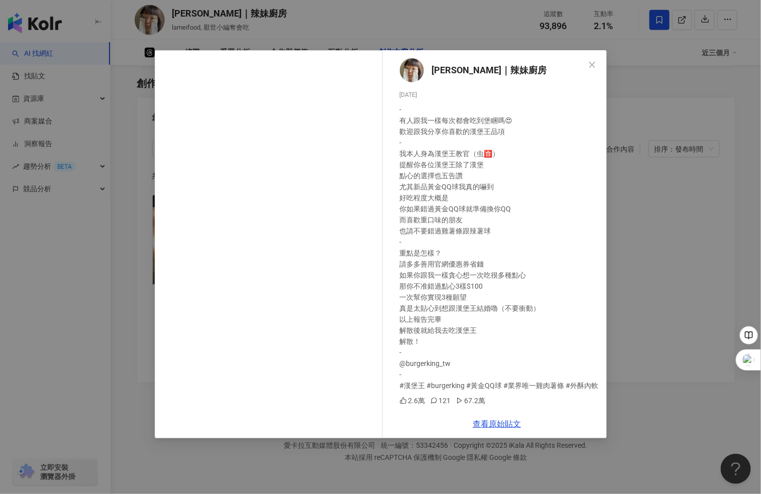
scroll to position [7, 0]
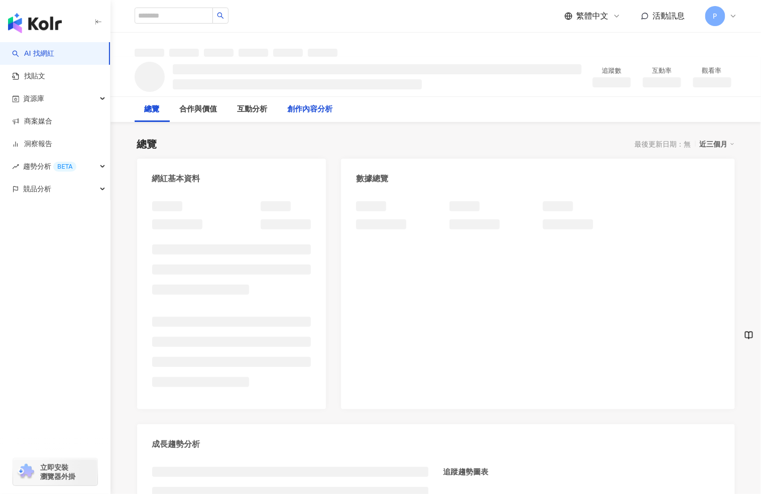
click at [315, 109] on div "創作內容分析" at bounding box center [310, 109] width 45 height 12
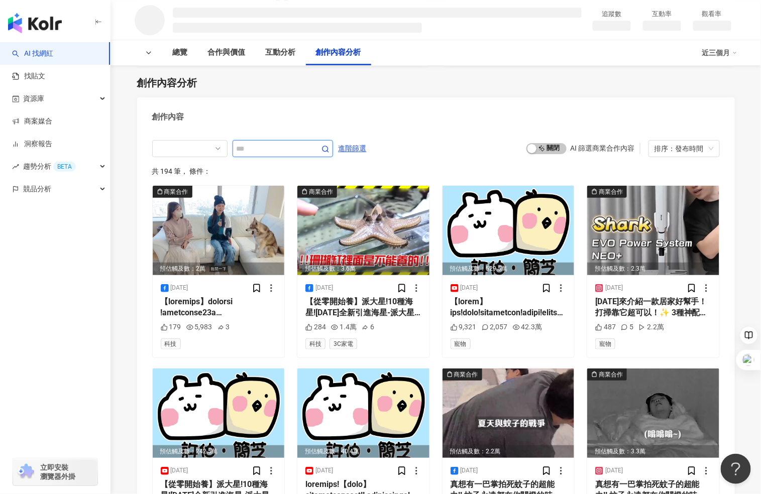
click at [274, 148] on input "text" at bounding box center [272, 149] width 70 height 12
type input "***"
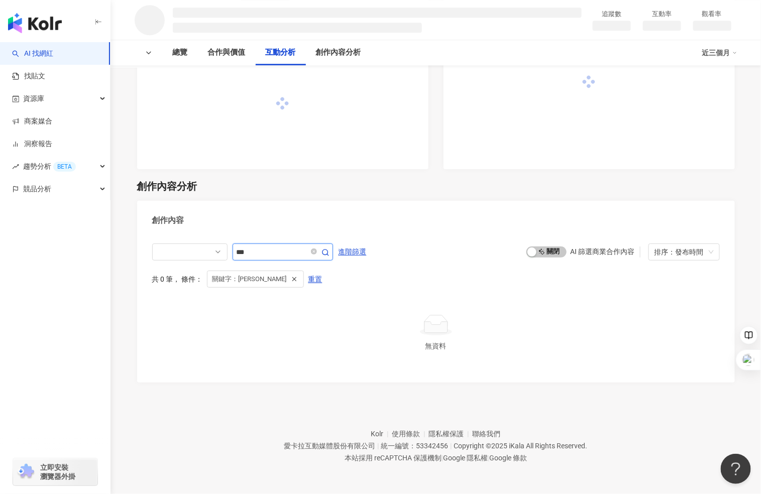
scroll to position [966, 0]
click at [219, 253] on span at bounding box center [189, 253] width 63 height 16
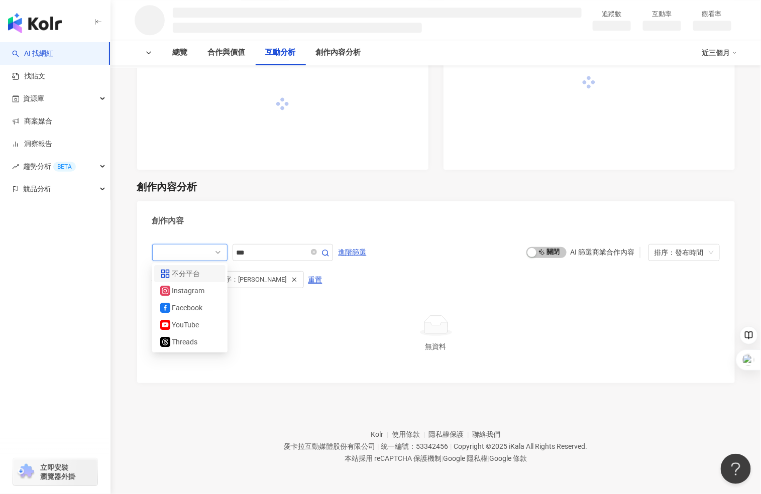
click at [203, 274] on div "不分平台" at bounding box center [188, 273] width 33 height 11
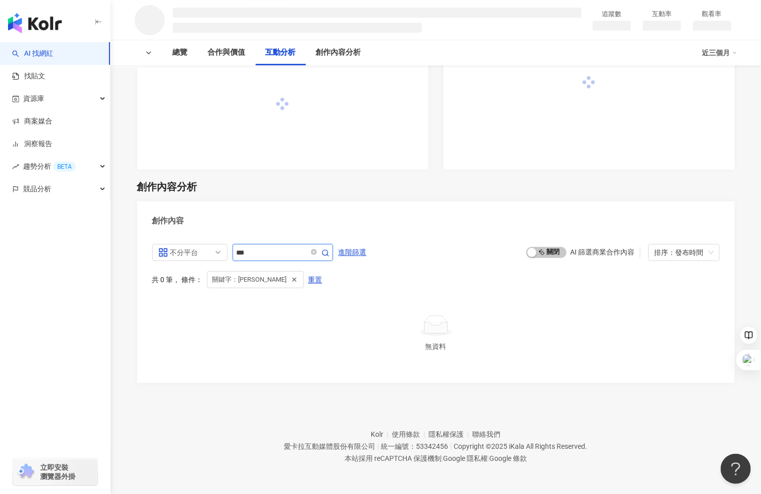
click at [329, 252] on icon "button" at bounding box center [325, 253] width 8 height 8
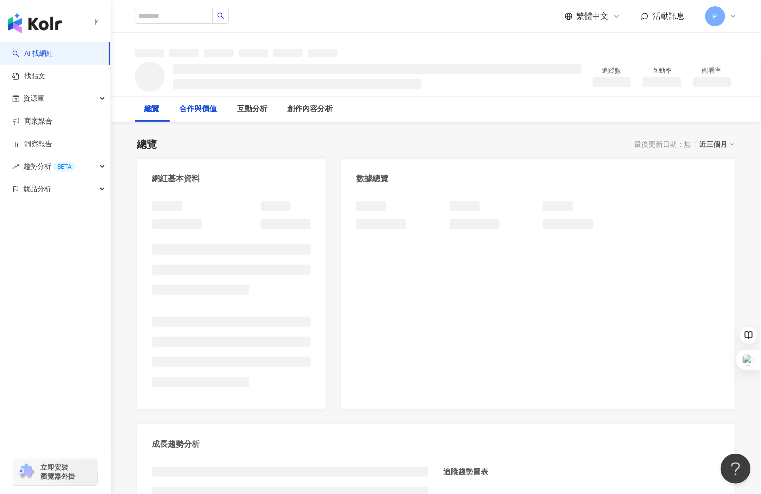
click at [206, 107] on div "合作與價值" at bounding box center [199, 109] width 38 height 12
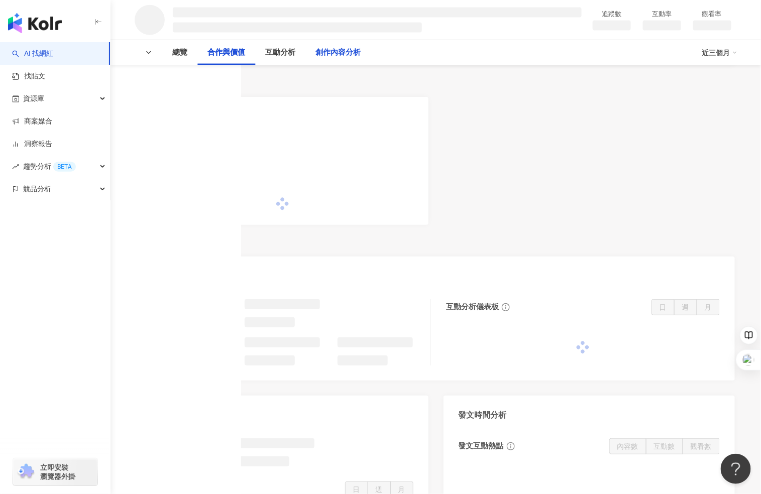
click at [345, 47] on div "創作內容分析" at bounding box center [338, 53] width 45 height 12
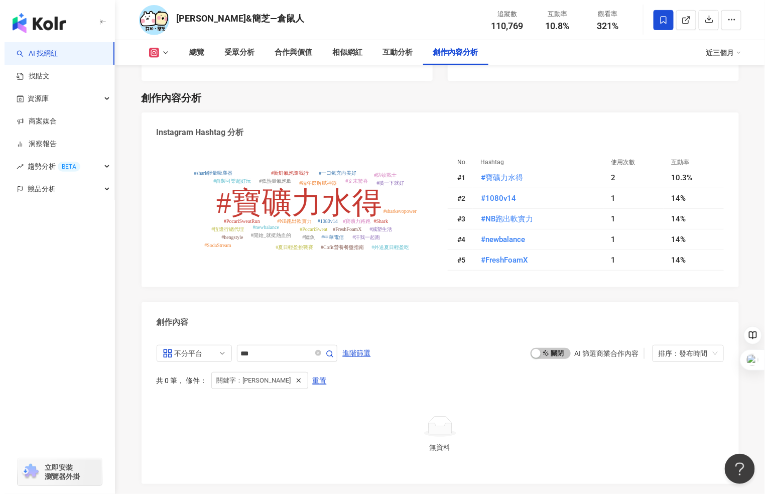
scroll to position [2885, 0]
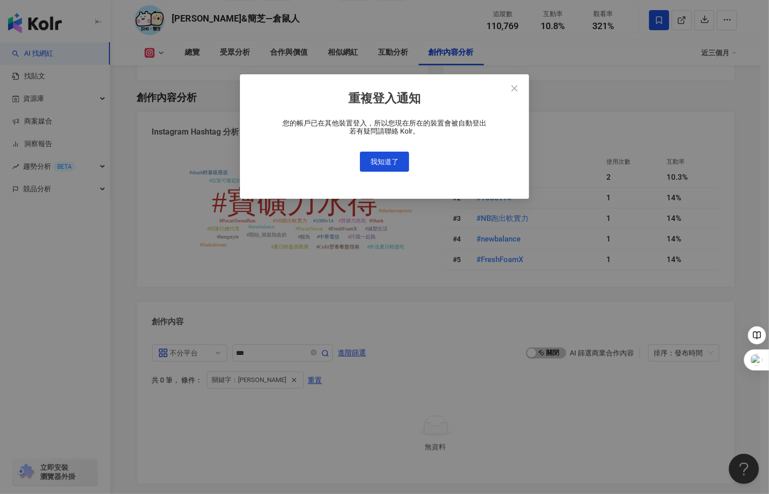
drag, startPoint x: 516, startPoint y: 88, endPoint x: 204, endPoint y: 420, distance: 455.8
click at [516, 88] on icon "close" at bounding box center [515, 88] width 8 height 8
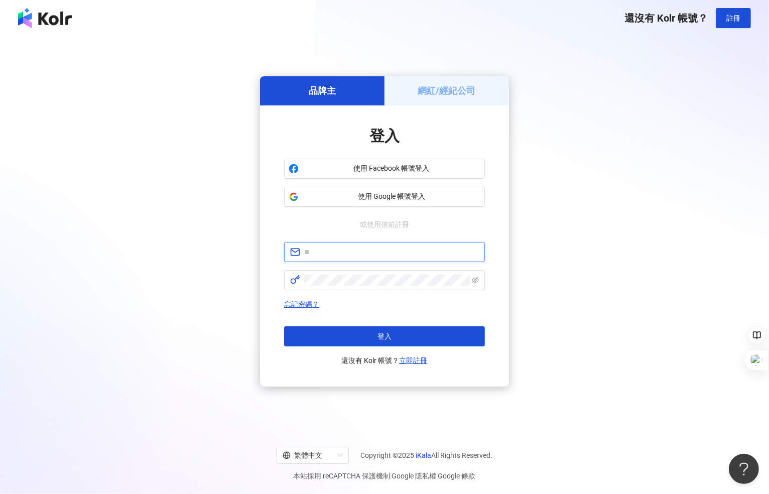
type input "**********"
